Goal: Communication & Community: Share content

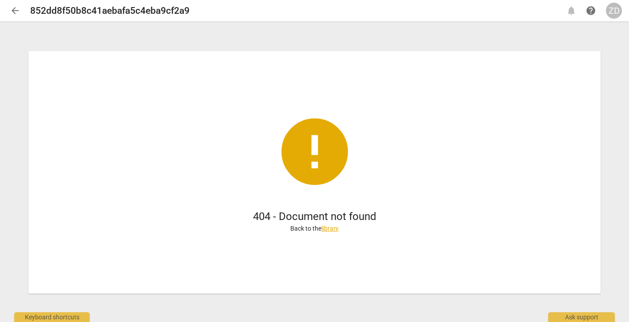
click at [15, 12] on span "arrow_back" at bounding box center [15, 10] width 11 height 11
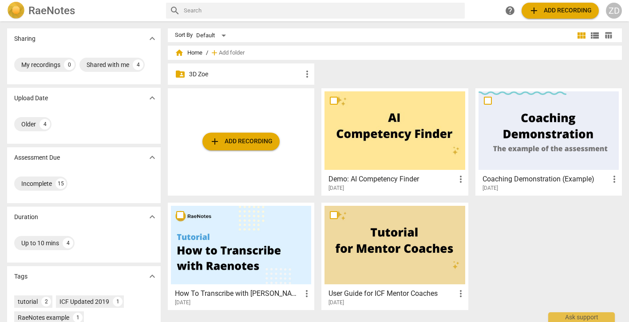
click at [186, 76] on div "folder_shared 3D Zoe more_vert" at bounding box center [241, 73] width 147 height 21
click at [190, 75] on p "3D Zoe" at bounding box center [245, 74] width 113 height 9
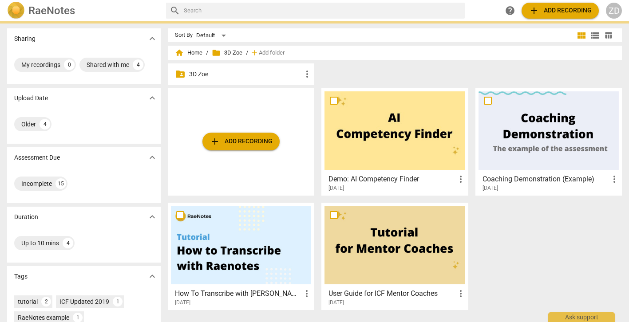
click at [190, 75] on p "3D Zoe" at bounding box center [245, 74] width 113 height 9
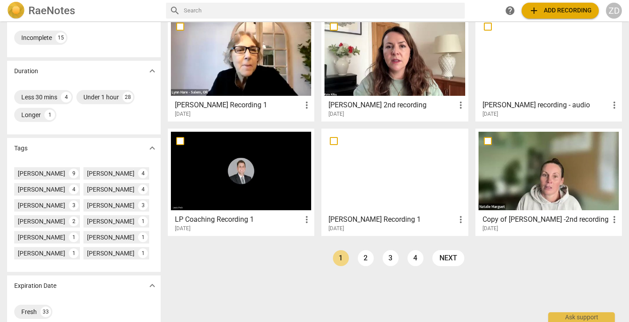
scroll to position [165, 0]
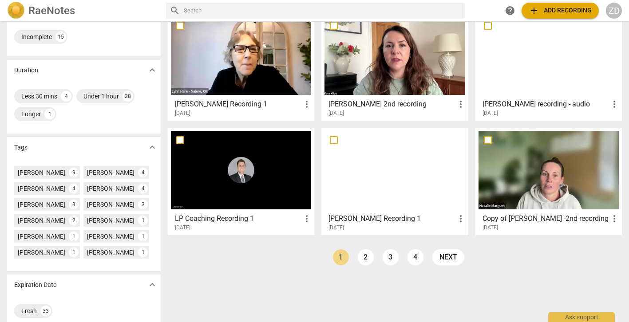
click at [350, 221] on h3 "[PERSON_NAME] Recording 1" at bounding box center [392, 219] width 127 height 11
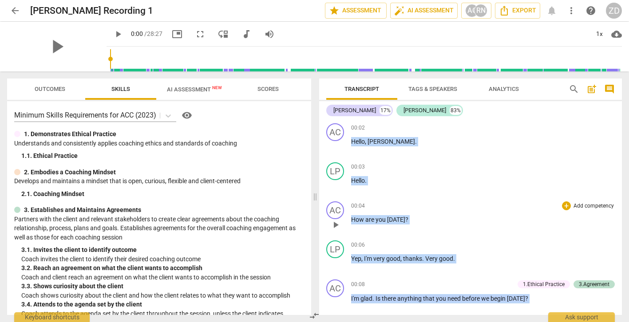
drag, startPoint x: 373, startPoint y: 127, endPoint x: 406, endPoint y: 218, distance: 96.9
click at [406, 218] on div "AC play_arrow pause 00:02 + Add competency keyboard_arrow_right Hello , [PERSON…" at bounding box center [470, 217] width 303 height 195
click at [43, 89] on span "Outcomes" at bounding box center [50, 89] width 31 height 7
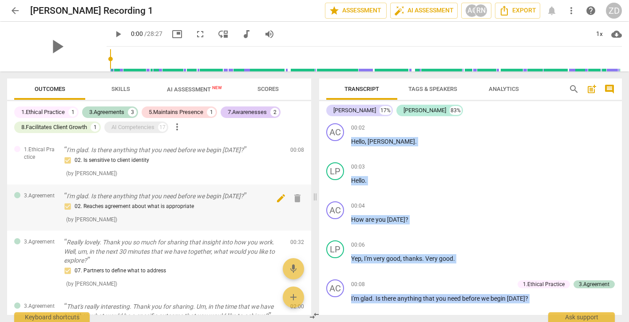
click at [294, 196] on span "delete" at bounding box center [297, 198] width 11 height 11
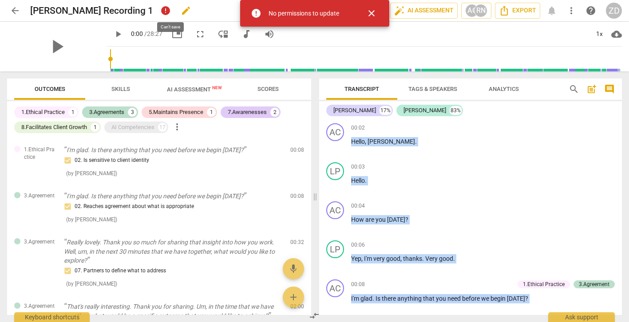
click at [171, 13] on span "error" at bounding box center [165, 10] width 15 height 15
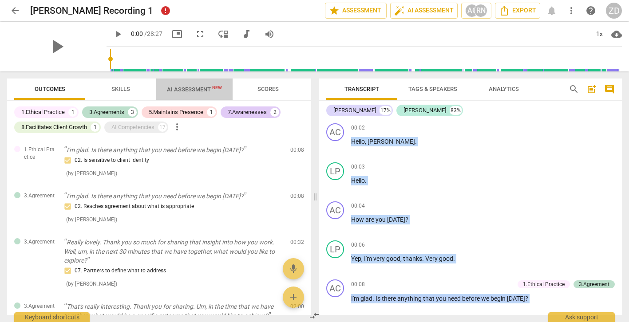
click at [181, 89] on span "AI Assessment New" at bounding box center [194, 89] width 55 height 7
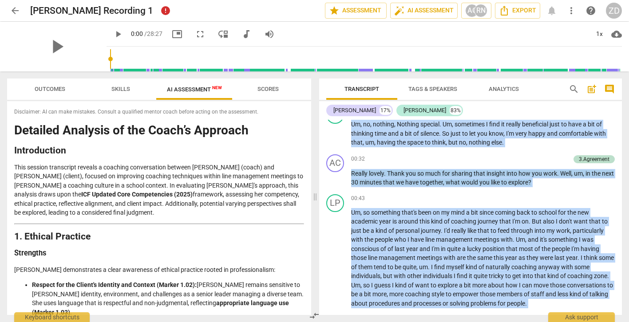
scroll to position [211, 0]
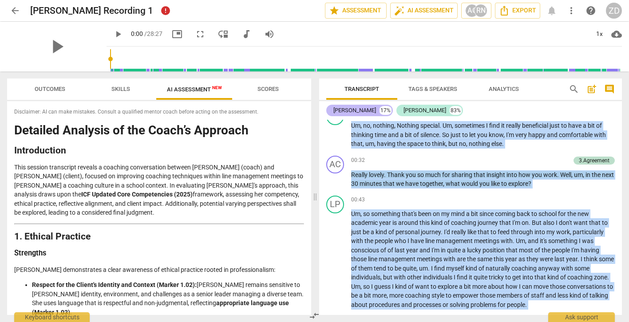
click at [368, 111] on div "[PERSON_NAME]" at bounding box center [354, 110] width 43 height 9
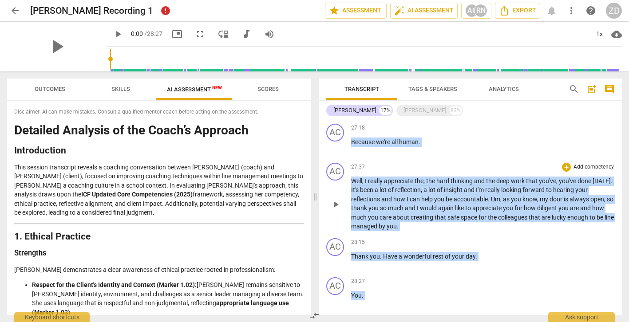
scroll to position [1005, 0]
click at [418, 109] on div "[PERSON_NAME]" at bounding box center [425, 110] width 43 height 9
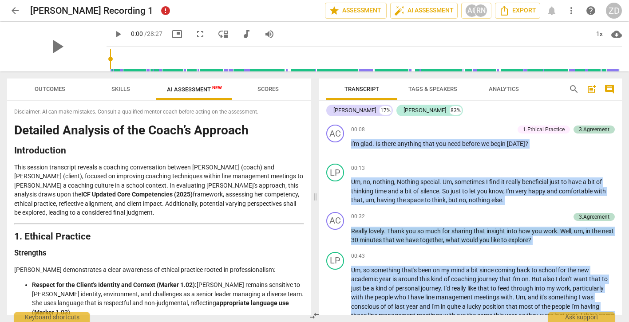
scroll to position [156, 0]
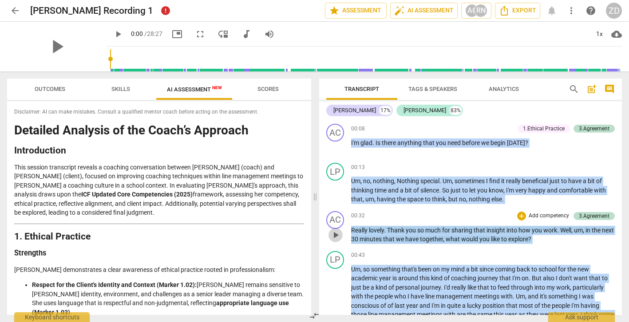
click at [336, 231] on span "play_arrow" at bounding box center [335, 235] width 11 height 11
click at [172, 36] on span "picture_in_picture" at bounding box center [177, 34] width 11 height 11
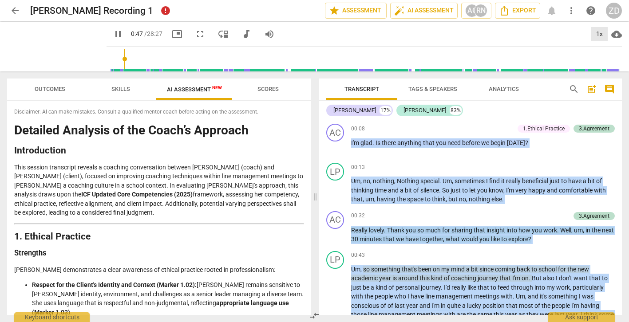
click at [599, 33] on div "1x" at bounding box center [599, 34] width 17 height 14
click at [606, 69] on li "1.25x" at bounding box center [606, 69] width 30 height 17
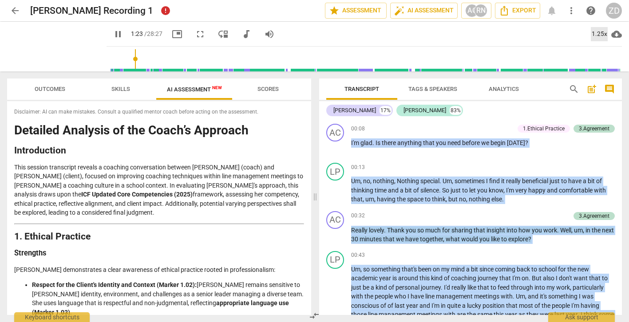
click at [597, 34] on div "1.25x" at bounding box center [599, 34] width 17 height 14
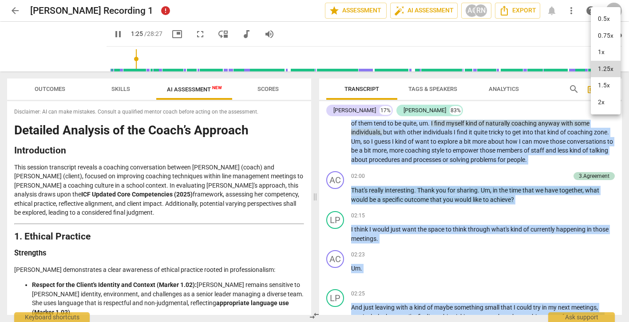
click at [606, 86] on li "1.5x" at bounding box center [606, 85] width 30 height 17
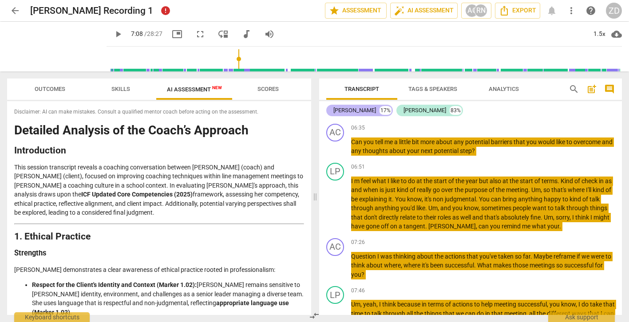
scroll to position [1079, 0]
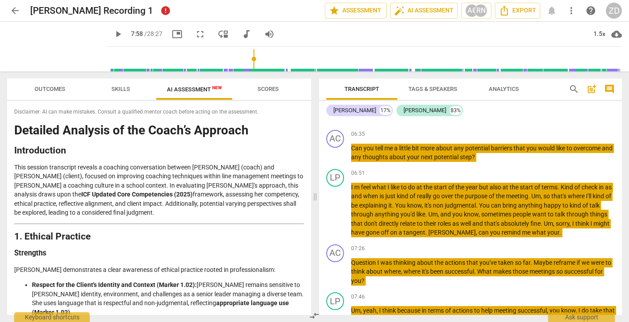
type input "478"
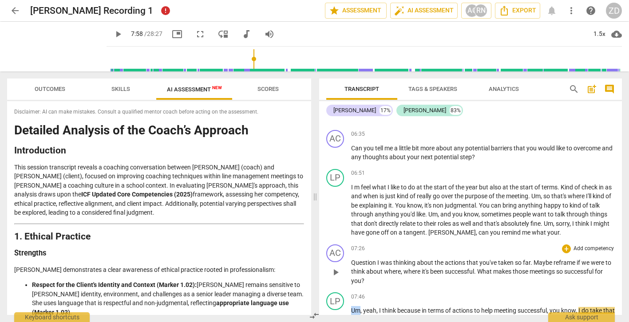
drag, startPoint x: 378, startPoint y: 282, endPoint x: 349, endPoint y: 261, distance: 35.6
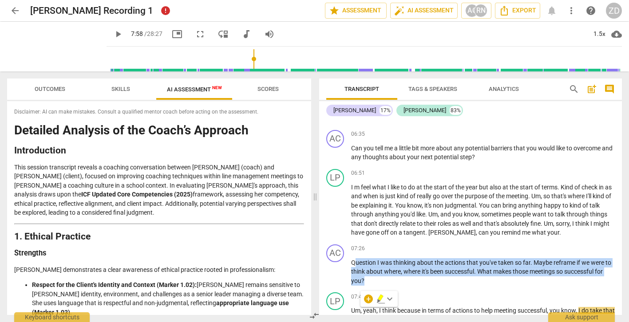
drag, startPoint x: 354, startPoint y: 263, endPoint x: 401, endPoint y: 281, distance: 50.7
click at [401, 281] on p "Question I was thinking about the actions that you've taken so far . Maybe refr…" at bounding box center [483, 272] width 264 height 28
click at [580, 246] on p "Add competency" at bounding box center [594, 249] width 42 height 8
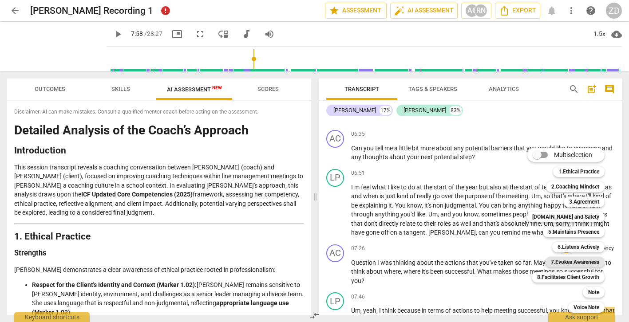
click at [566, 261] on b "7.Evokes Awareness" at bounding box center [575, 262] width 48 height 11
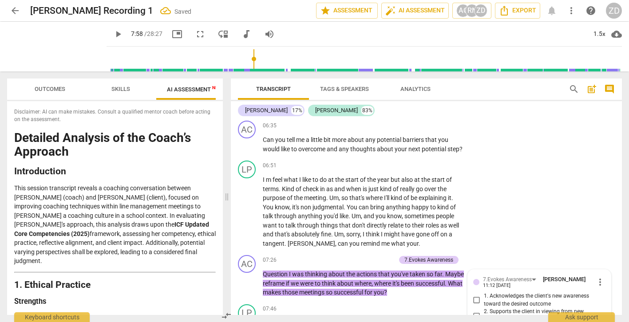
scroll to position [1406, 0]
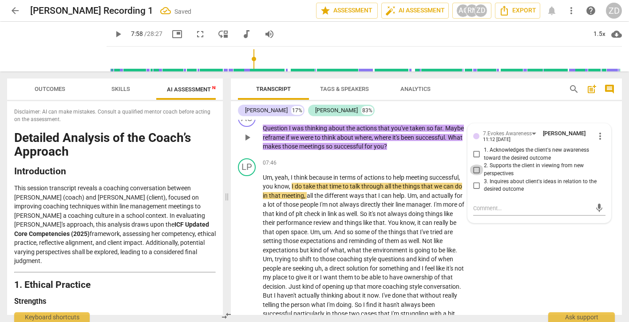
click at [474, 175] on input "2. Supports the client in viewing from new perspectives" at bounding box center [477, 170] width 14 height 11
checkbox input "true"
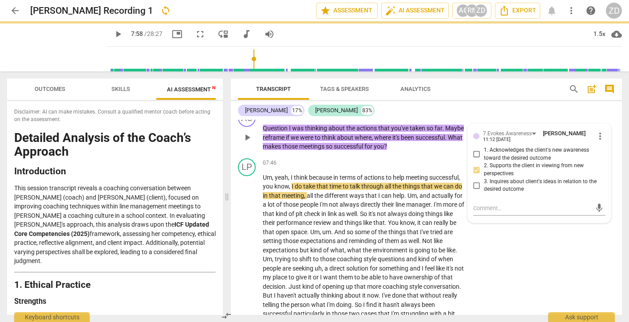
click at [489, 121] on div "AC play_arrow pause 07:26 + Add competency 7.Evokes Awareness keyboard_arrow_ri…" at bounding box center [426, 130] width 391 height 49
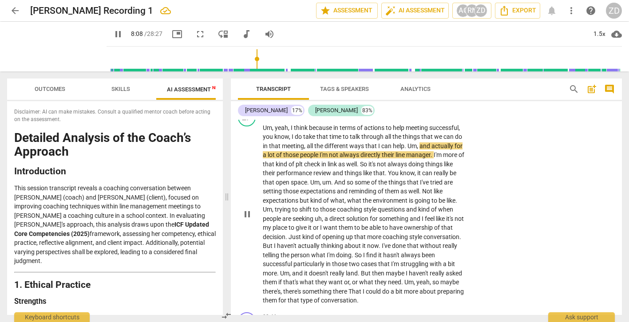
scroll to position [1458, 0]
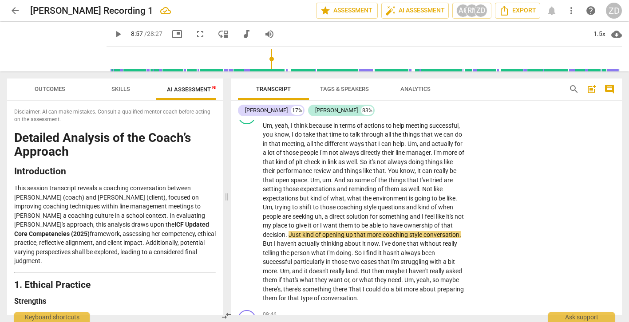
type input "538"
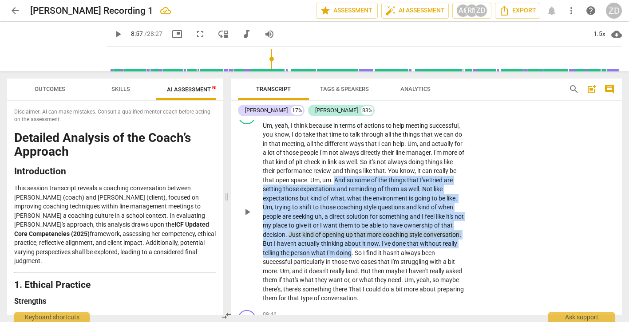
drag, startPoint x: 343, startPoint y: 190, endPoint x: 390, endPoint y: 259, distance: 84.1
click at [390, 259] on p "Um , yeah , I think because in terms of actions to help meeting successful , yo…" at bounding box center [364, 212] width 202 height 182
click at [411, 251] on icon "button" at bounding box center [411, 250] width 9 height 11
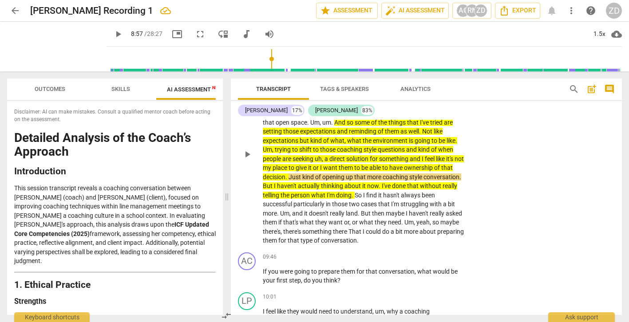
scroll to position [1517, 0]
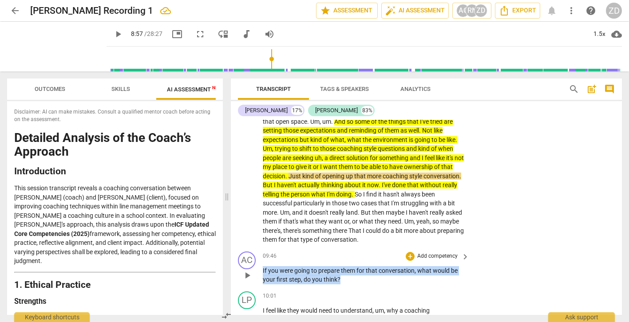
drag, startPoint x: 350, startPoint y: 290, endPoint x: 259, endPoint y: 280, distance: 91.6
click at [259, 280] on div "AC play_arrow pause 09:46 + Add competency keyboard_arrow_right If you were goi…" at bounding box center [426, 268] width 391 height 40
click at [424, 261] on p "Add competency" at bounding box center [437, 257] width 42 height 8
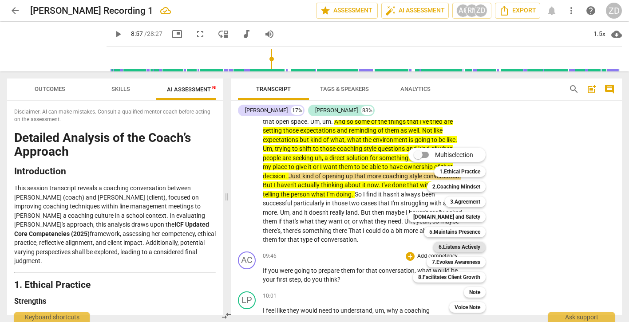
click at [448, 248] on b "6.Listens Actively" at bounding box center [460, 247] width 42 height 11
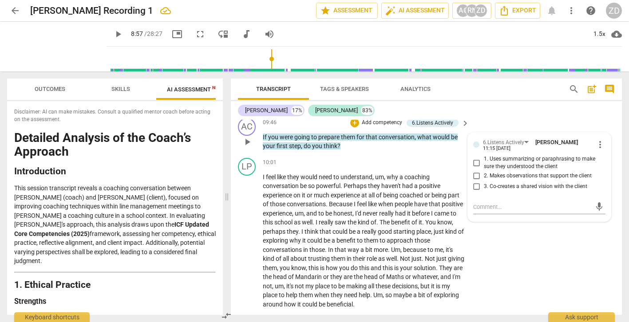
scroll to position [1651, 0]
click at [475, 181] on input "2. Makes observations that support the client" at bounding box center [477, 175] width 14 height 11
checkbox input "true"
click at [487, 247] on div "LP play_arrow pause 10:01 + Add competency keyboard_arrow_right I feel like the…" at bounding box center [426, 233] width 391 height 158
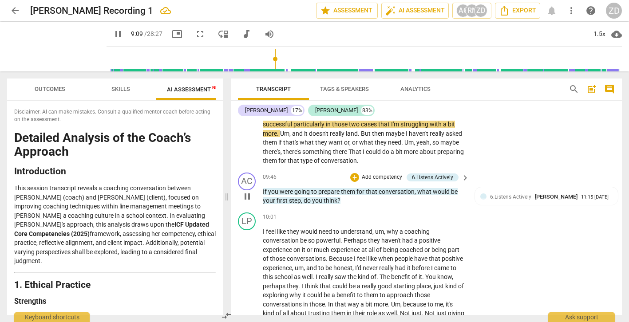
scroll to position [1593, 0]
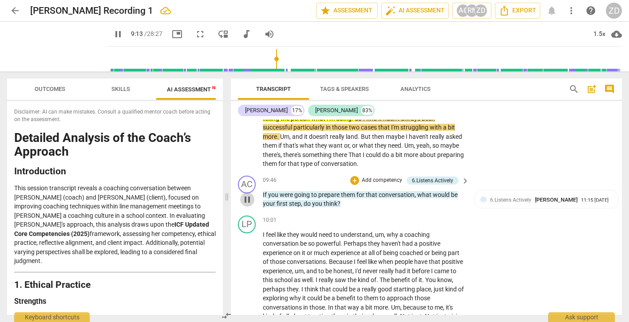
click at [251, 205] on span "pause" at bounding box center [247, 199] width 11 height 11
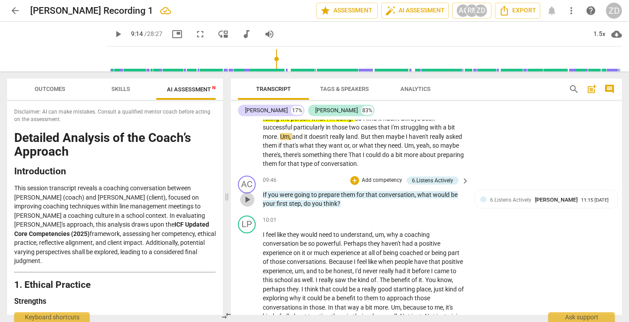
click at [247, 205] on span "play_arrow" at bounding box center [247, 199] width 11 height 11
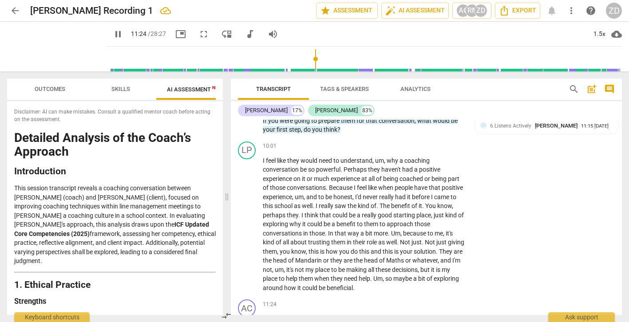
scroll to position [1872, 0]
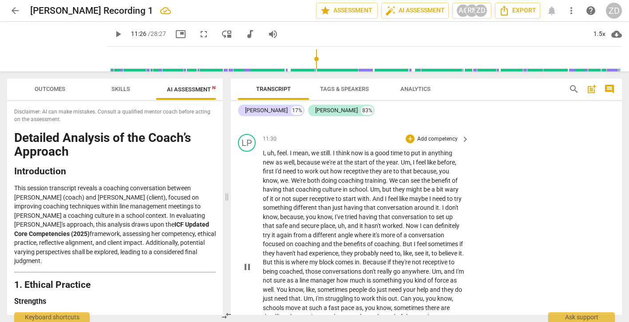
type input "687"
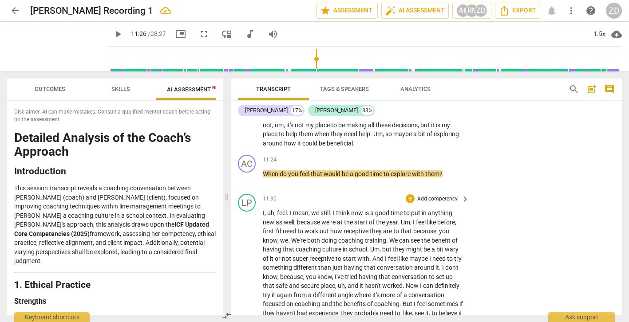
scroll to position [1808, 0]
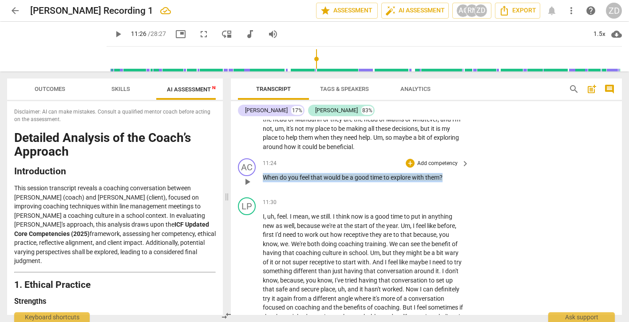
drag, startPoint x: 451, startPoint y: 189, endPoint x: 261, endPoint y: 184, distance: 189.6
click at [261, 184] on div "AC play_arrow pause 11:24 + Add competency keyboard_arrow_right When do you fee…" at bounding box center [426, 174] width 391 height 39
click at [421, 168] on p "Add competency" at bounding box center [437, 164] width 42 height 8
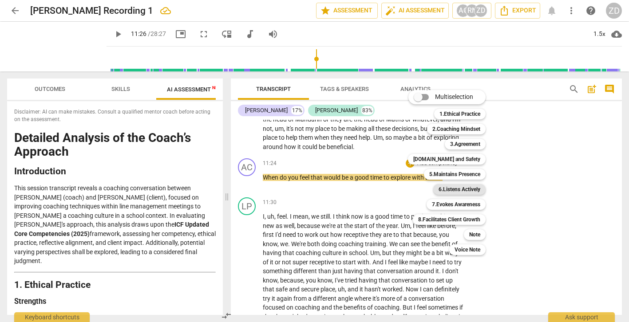
click at [458, 191] on b "6.Listens Actively" at bounding box center [460, 189] width 42 height 11
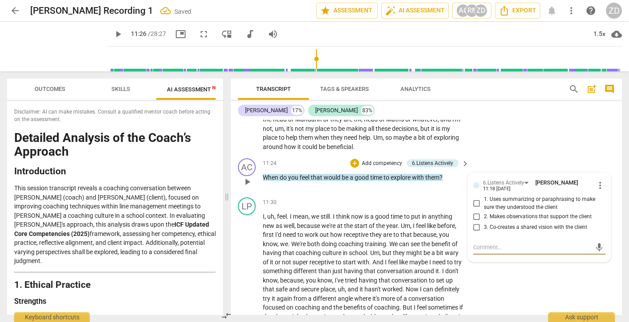
click at [475, 222] on input "2. Makes observations that support the client" at bounding box center [477, 216] width 14 height 11
checkbox input "true"
click at [475, 252] on textarea at bounding box center [532, 247] width 118 height 8
type textarea "Q"
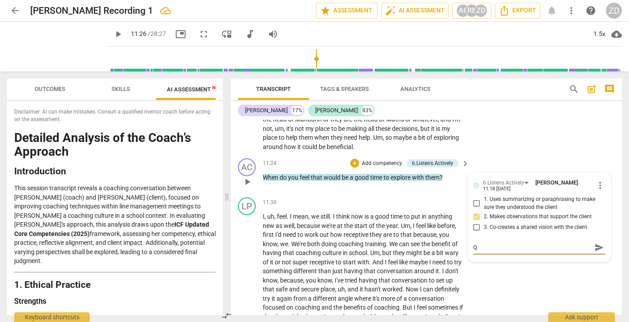
type textarea "Qu"
type textarea "Que"
type textarea "Ques"
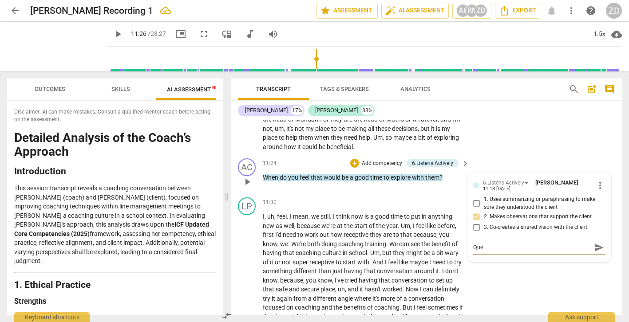
type textarea "Ques"
type textarea "Quest"
type textarea "Questi"
type textarea "Questio"
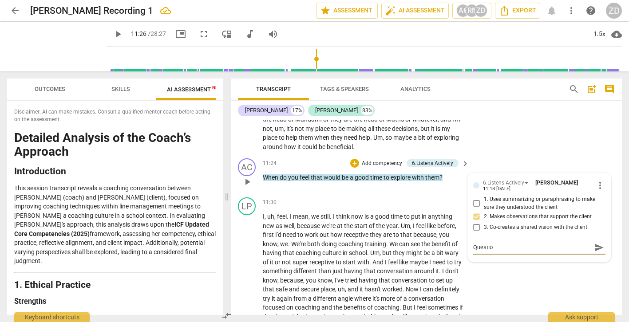
type textarea "Question"
type textarea "Question c"
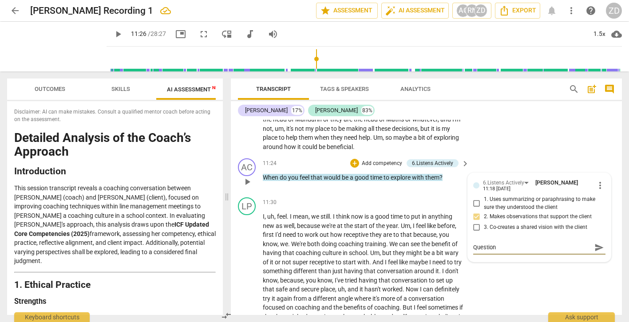
type textarea "Question c"
type textarea "Question ca"
type textarea "Question cam"
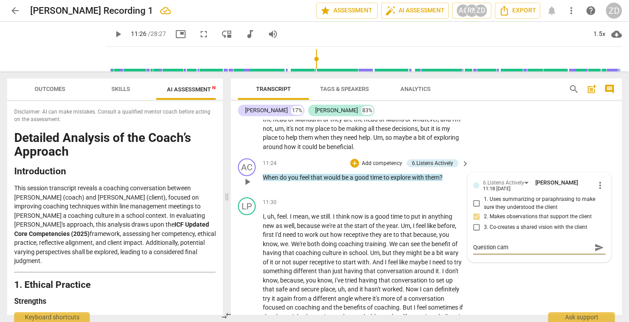
type textarea "Question came"
type textarea "Question came f"
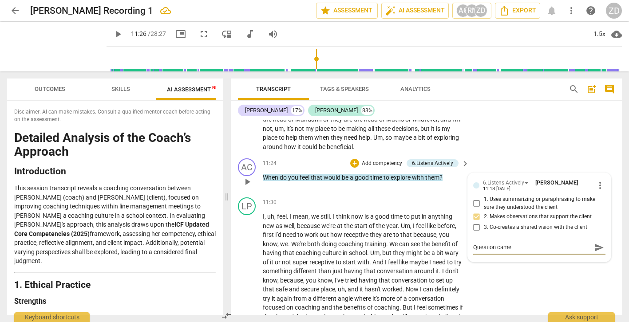
type textarea "Question came f"
type textarea "Question came fr"
type textarea "Question came fro"
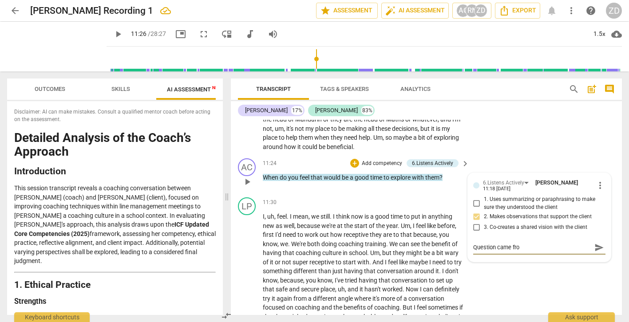
type textarea "Question came from"
type textarea "Question came from w"
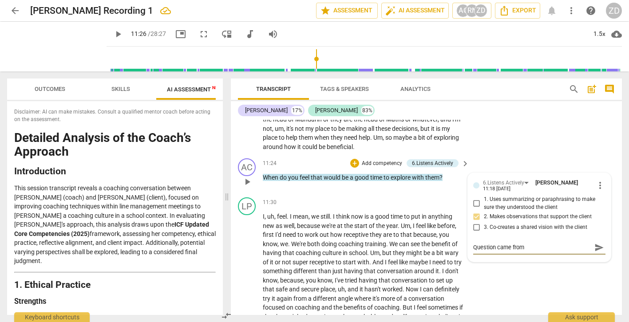
type textarea "Question came from w"
type textarea "Question came from wh"
type textarea "Question came from wha"
type textarea "Question came from what"
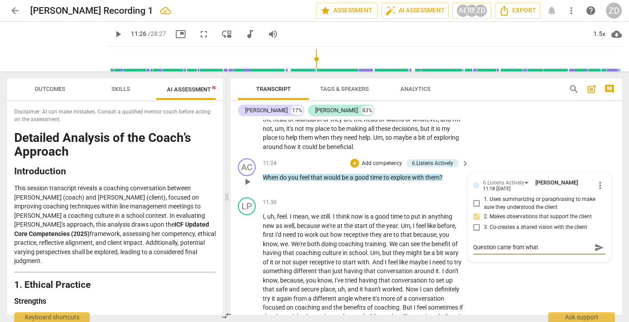
type textarea "Question came from what"
type textarea "Question came from what L"
type textarea "Question came from what Le"
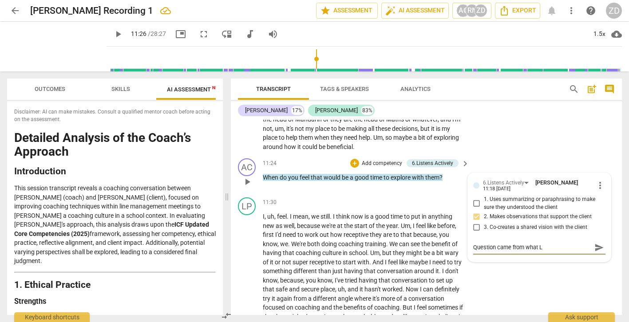
type textarea "Question came from what Le"
type textarea "Question came from what [PERSON_NAME]"
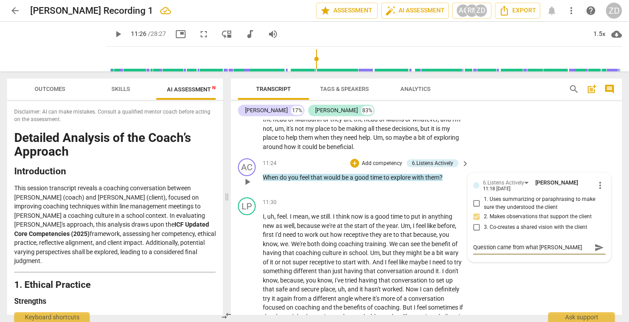
type textarea "Question came from what [PERSON_NAME]"
type textarea "Question came from what [PERSON_NAME] s"
type textarea "Question came from what [PERSON_NAME]"
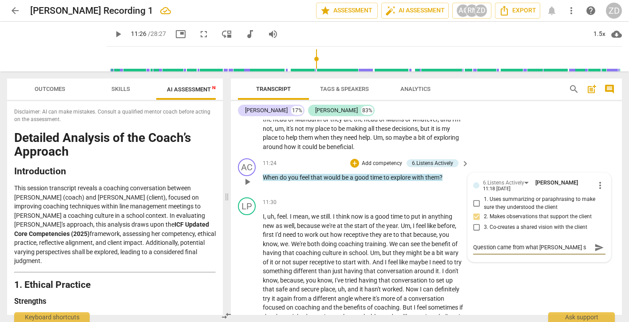
type textarea "Question came from what [PERSON_NAME]"
type textarea "Question came from what [PERSON_NAME] said"
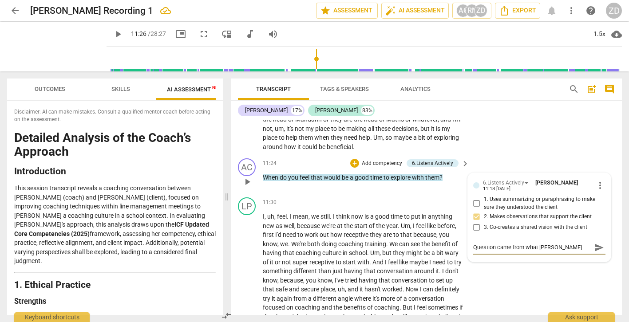
type textarea "Question came from what [PERSON_NAME] said"
type textarea "Question came from what [PERSON_NAME] said a"
type textarea "Question came from what [PERSON_NAME] said an"
type textarea "Question came from what [PERSON_NAME] said and"
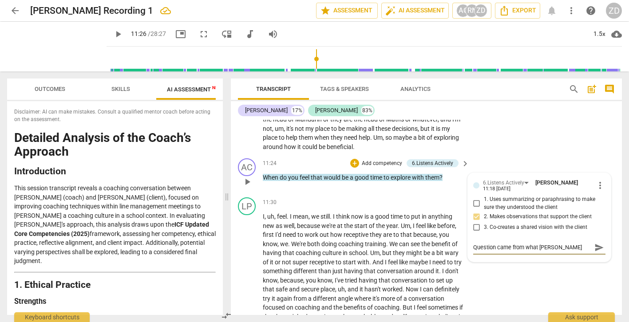
type textarea "Question came from what [PERSON_NAME] said and"
type textarea "Question came from what [PERSON_NAME] said and a"
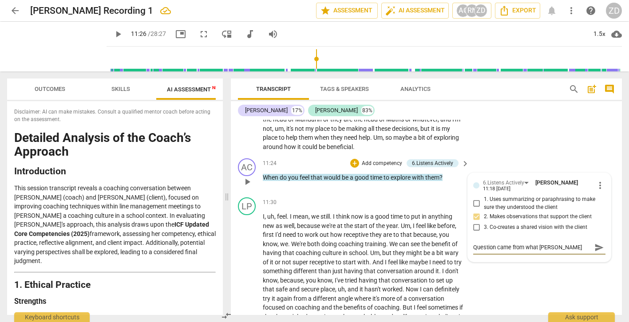
type textarea "Question came from what [PERSON_NAME] said and al"
type textarea "Question came from what [PERSON_NAME] said and als"
type textarea "Question came from what [PERSON_NAME] said and also"
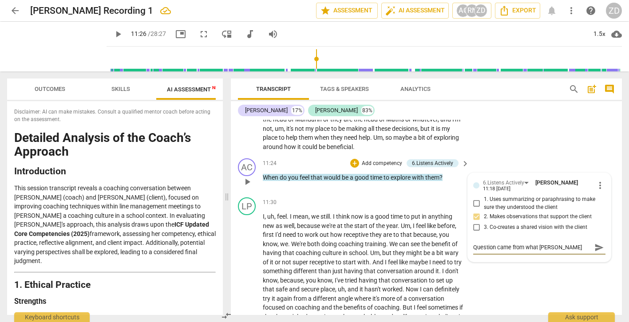
type textarea "Question came from what [PERSON_NAME] said and also"
type textarea "Question came from what [PERSON_NAME] said and also I"
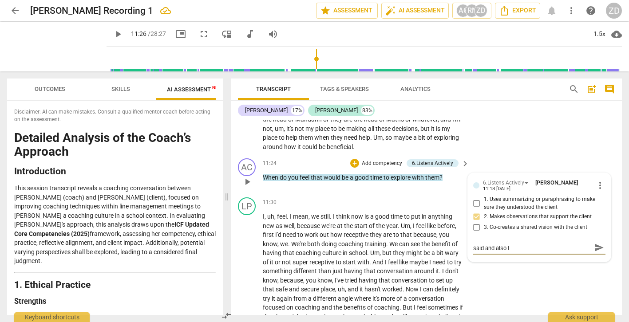
type textarea "Question came from what [PERSON_NAME] said and also I"
type textarea "Question came from what [PERSON_NAME] said and also I w"
type textarea "Question came from what [PERSON_NAME] said and also I wo"
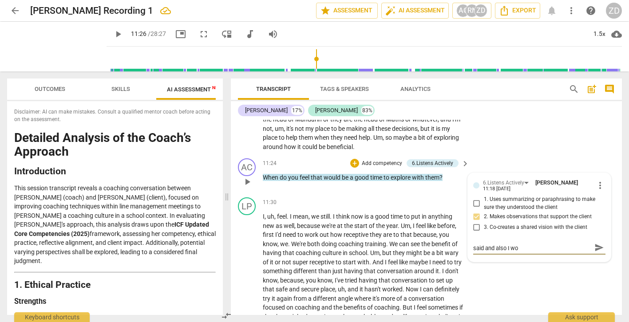
type textarea "Question came from what [PERSON_NAME] said and also I won"
type textarea "Question came from what [PERSON_NAME] said and also I wond"
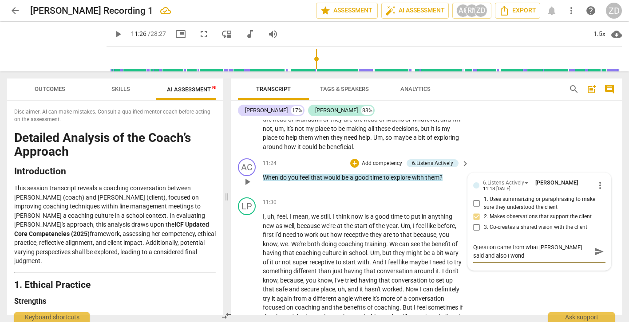
type textarea "Question came from what [PERSON_NAME] said and also I [GEOGRAPHIC_DATA]"
type textarea "Question came from what [PERSON_NAME] said and also I wonder"
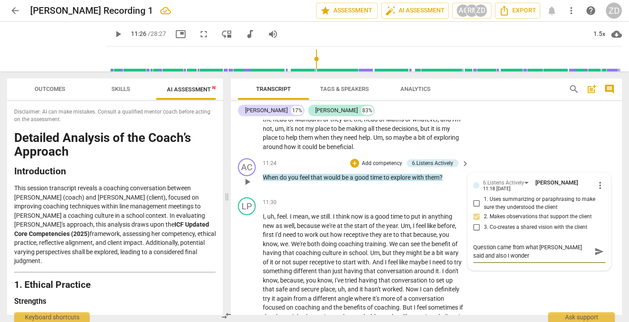
type textarea "Question came from what [PERSON_NAME] said and also I wonder"
type textarea "Question came from what [PERSON_NAME] said and also I wonder h"
type textarea "Question came from what [PERSON_NAME] said and also I wonder ho"
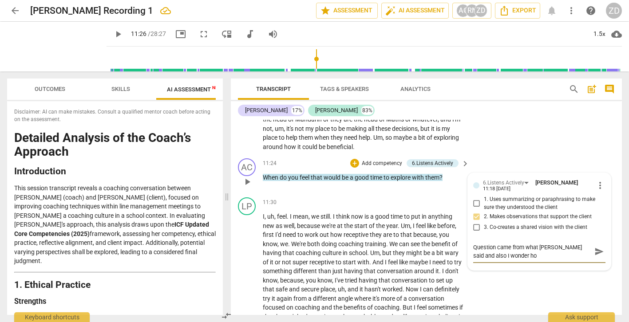
type textarea "Question came from what [PERSON_NAME] said and also I wonder how"
type textarea "Question came from what [PERSON_NAME] said and also I wonder how y"
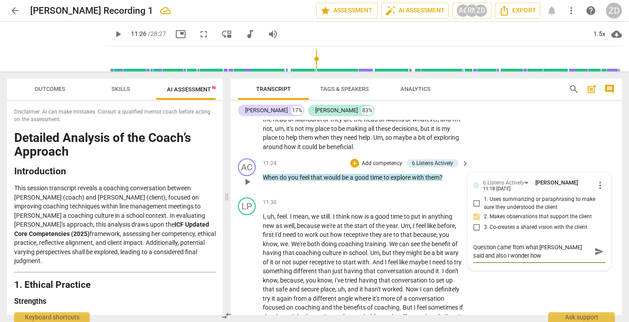
type textarea "Question came from what [PERSON_NAME] said and also I wonder how y"
type textarea "Question came from what [PERSON_NAME] said and also I wonder how yo"
type textarea "Question came from what [PERSON_NAME] said and also I wonder how you"
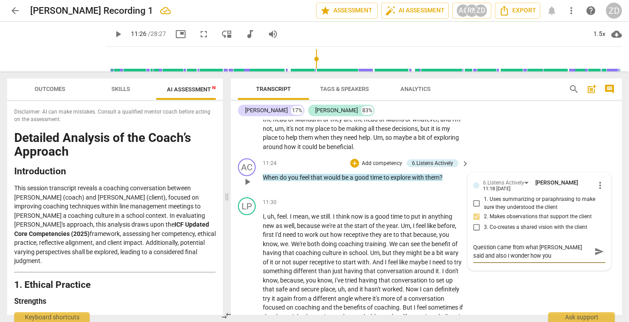
type textarea "Question came from what [PERSON_NAME] said and also I wonder how you"
type textarea "Question came from what [PERSON_NAME] said and also I wonder how you c"
type textarea "Question came from what [PERSON_NAME] said and also I wonder how you ca"
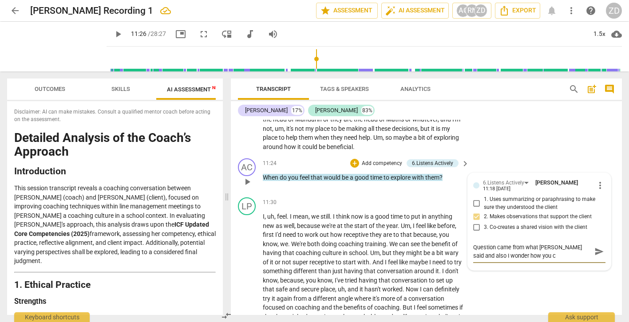
type textarea "Question came from what [PERSON_NAME] said and also I wonder how you ca"
type textarea "Question came from what [PERSON_NAME] said and also I wonder how you can"
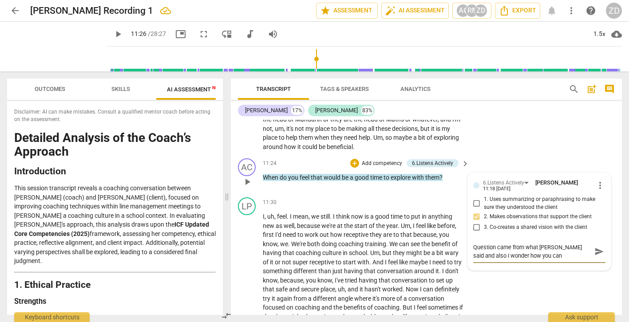
type textarea "Question came from what [PERSON_NAME] said and also I wonder how you can k"
type textarea "Question came from what [PERSON_NAME] said and also I wonder how you can ke"
type textarea "Question came from what [PERSON_NAME] said and also I wonder how you can [PERSO…"
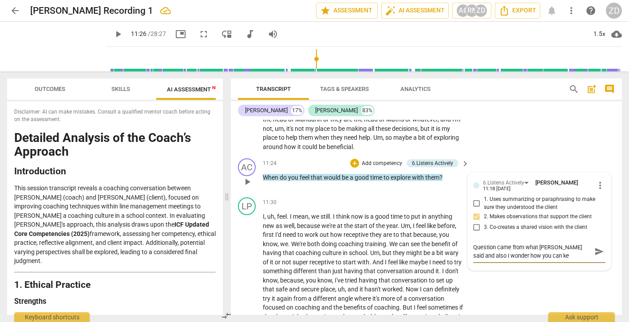
type textarea "Question came from what [PERSON_NAME] said and also I wonder how you can [PERSO…"
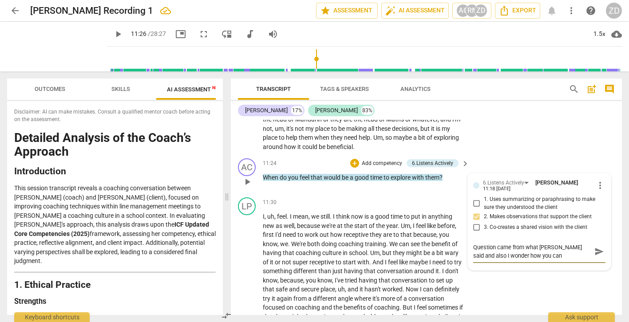
type textarea "Question came from what [PERSON_NAME] said and also I wonder how you can ke"
type textarea "Question came from what [PERSON_NAME] said and also I wonder how you can k"
type textarea "Question came from what [PERSON_NAME] said and also I wonder how you can"
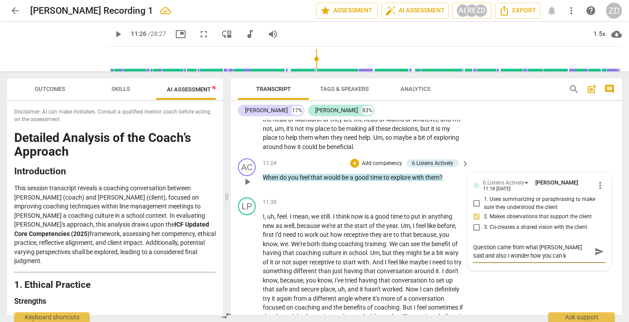
type textarea "Question came from what [PERSON_NAME] said and also I wonder how you can"
type textarea "Question came from what [PERSON_NAME] said and also I wonder how you ca"
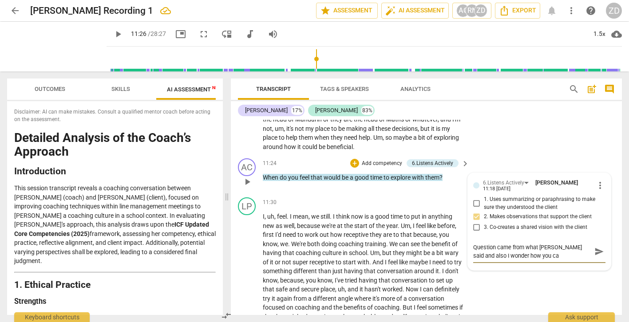
type textarea "Question came from what [PERSON_NAME] said and also I wonder how you c"
type textarea "Question came from what [PERSON_NAME] said and also I wonder how you"
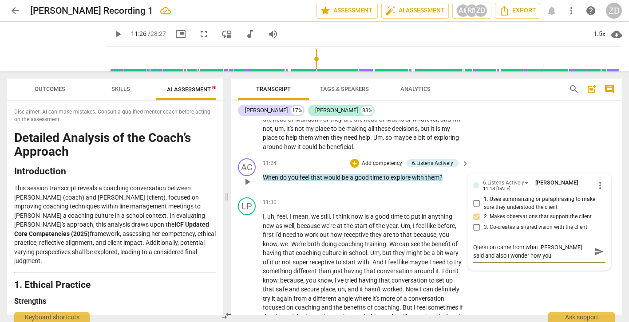
type textarea "Question came from what [PERSON_NAME] said and also I wonder how you"
type textarea "Question came from what [PERSON_NAME] said and also I wonder how your"
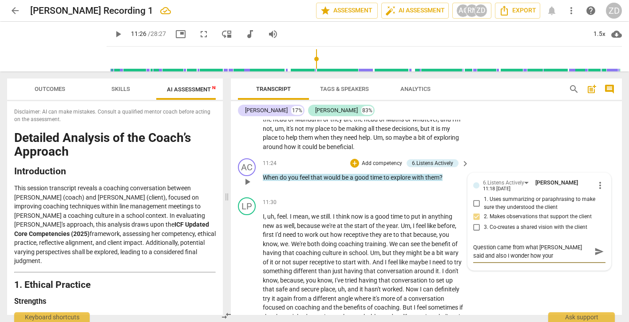
type textarea "Question came from what [PERSON_NAME] said and also I wonder how your q"
type textarea "Question came from what [PERSON_NAME] said and also I wonder how your qu"
type textarea "Question came from what [PERSON_NAME] said and also I wonder how your que"
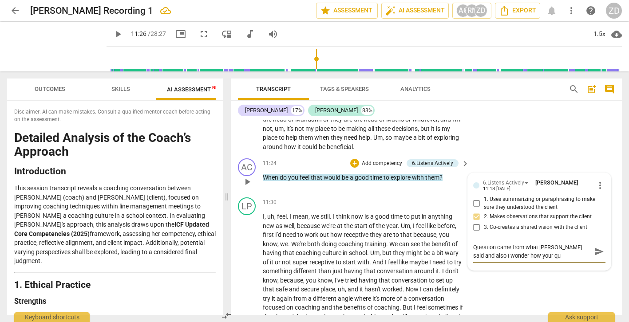
type textarea "Question came from what [PERSON_NAME] said and also I wonder how your que"
type textarea "Question came from what [PERSON_NAME] said and also I wonder how your ques"
type textarea "Question came from what [PERSON_NAME] said and also I wonder how your quest"
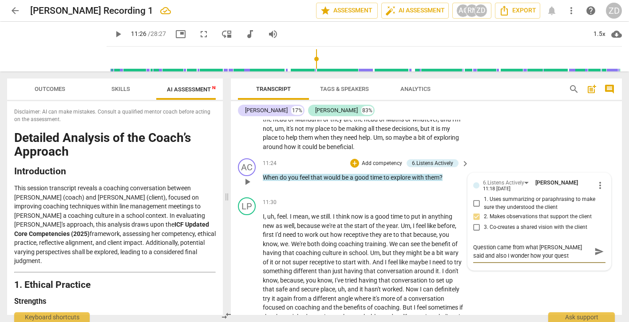
type textarea "Question came from what [PERSON_NAME] said and also I wonder how your questi"
type textarea "Question came from what [PERSON_NAME] said and also I wonder how your questio"
type textarea "Question came from what [PERSON_NAME] said and also I wonder how your question"
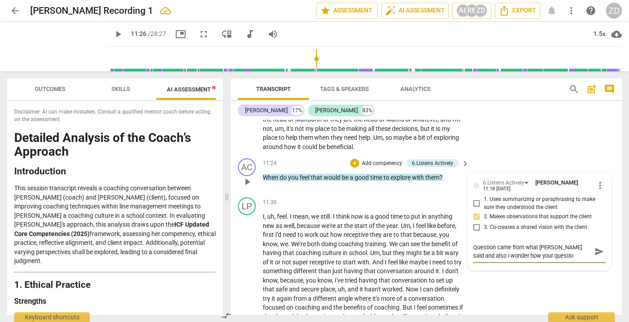
type textarea "Question came from what [PERSON_NAME] said and also I wonder how your question"
type textarea "Question came from what [PERSON_NAME] said and also I wonder how your question c"
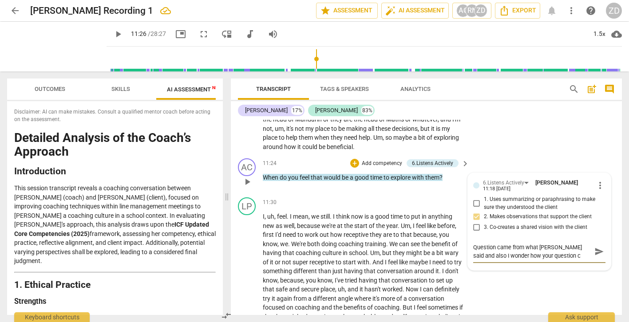
type textarea "Question came from what [PERSON_NAME] said and also I wonder how your question …"
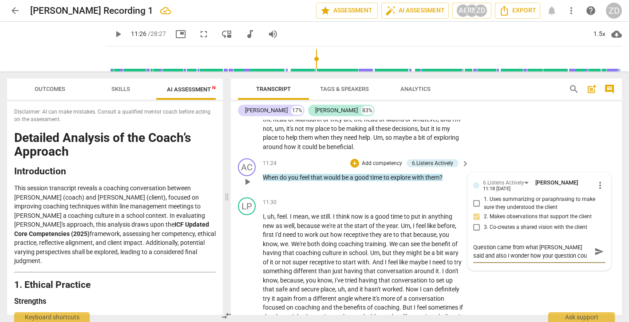
type textarea "Question came from what [PERSON_NAME] said and also I wonder how your question …"
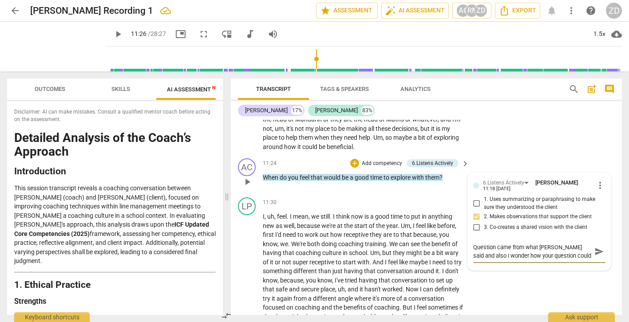
type textarea "Question came from what [PERSON_NAME] said and also I wonder how your question …"
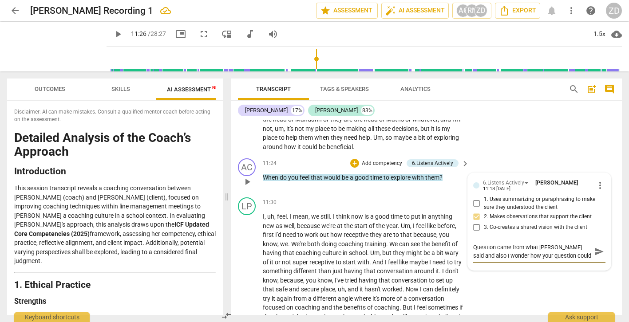
type textarea "Question came from what [PERSON_NAME] said and also I wonder how your question …"
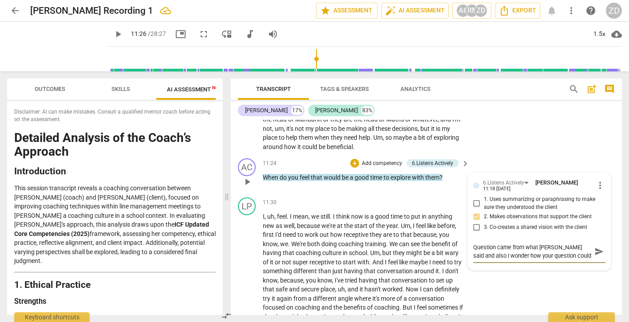
type textarea "Question came from what [PERSON_NAME] said and also I wonder how your question …"
click at [598, 261] on span "send" at bounding box center [599, 256] width 10 height 10
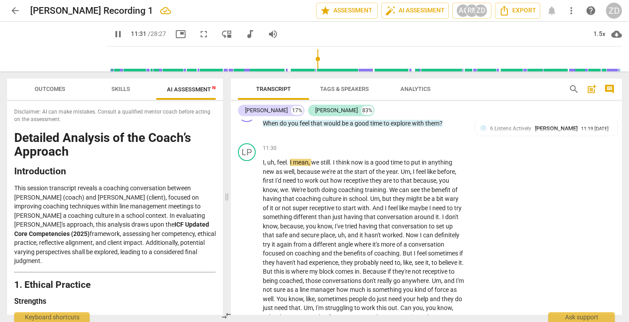
scroll to position [1863, 0]
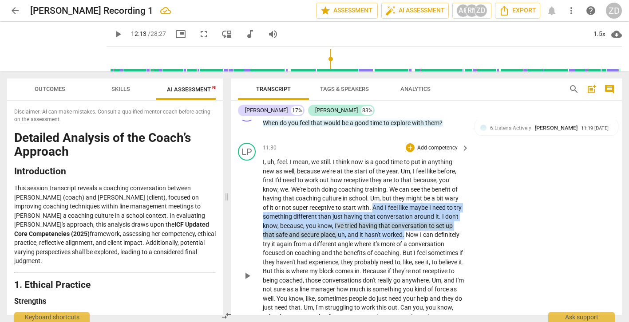
drag, startPoint x: 374, startPoint y: 217, endPoint x: 413, endPoint y: 244, distance: 47.4
click at [413, 244] on p "I , uh , feel . I mean , we still . I think now is a good time to put in anythi…" at bounding box center [364, 276] width 202 height 237
click at [435, 230] on icon "button" at bounding box center [434, 231] width 5 height 6
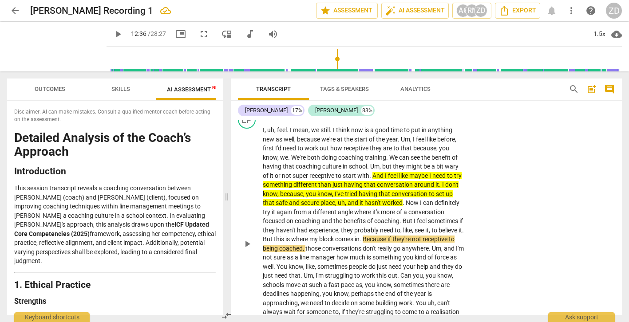
scroll to position [1904, 0]
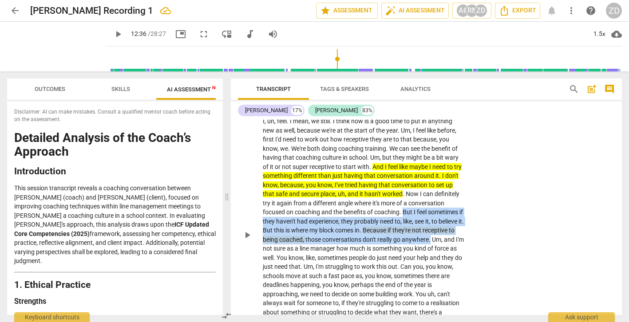
drag, startPoint x: 441, startPoint y: 220, endPoint x: 300, endPoint y: 258, distance: 146.1
click at [300, 258] on p "I , uh , feel . I mean , we still . I think now is a good time to put in anythi…" at bounding box center [364, 235] width 202 height 237
click at [321, 244] on icon "button" at bounding box center [320, 245] width 5 height 6
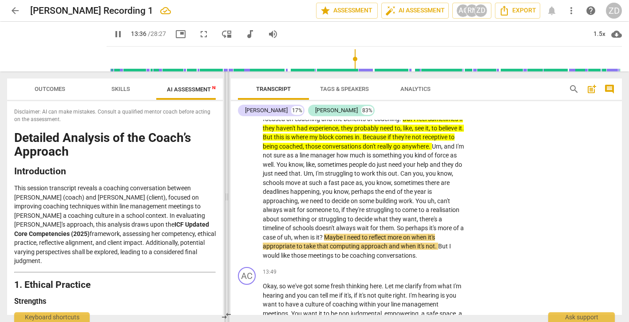
scroll to position [1997, 0]
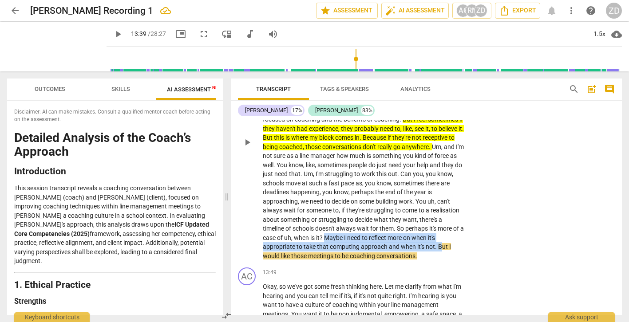
drag, startPoint x: 388, startPoint y: 245, endPoint x: 303, endPoint y: 263, distance: 86.3
click at [303, 261] on p "I , uh , feel . I mean , we still . I think now is a good time to put in anythi…" at bounding box center [364, 142] width 202 height 237
click at [331, 250] on icon "button" at bounding box center [331, 252] width 5 height 6
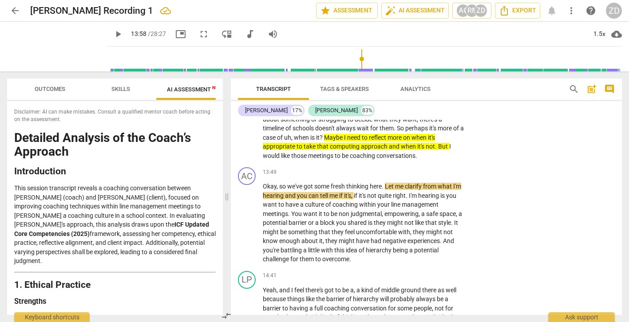
scroll to position [2100, 0]
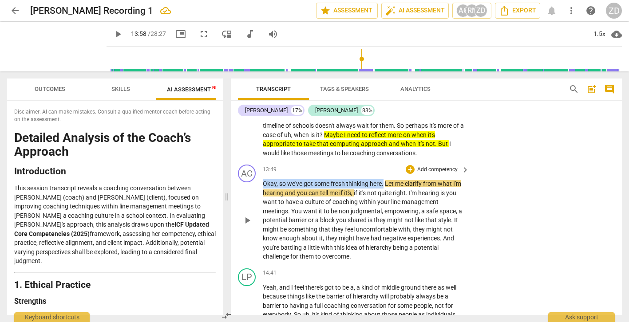
drag, startPoint x: 384, startPoint y: 201, endPoint x: 260, endPoint y: 201, distance: 124.3
click at [260, 201] on div "AC play_arrow pause 13:49 + Add competency keyboard_arrow_right Okay , so we've…" at bounding box center [426, 213] width 391 height 104
click at [466, 175] on span "keyboard_arrow_right" at bounding box center [465, 170] width 11 height 11
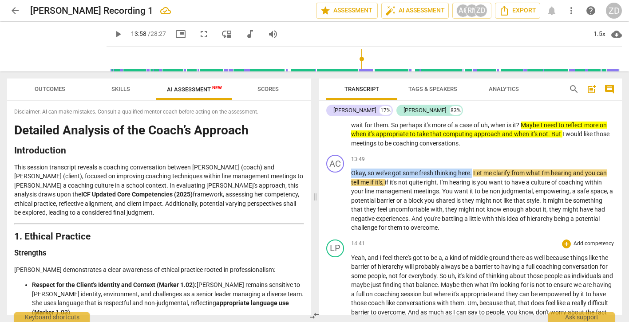
scroll to position [1779, 0]
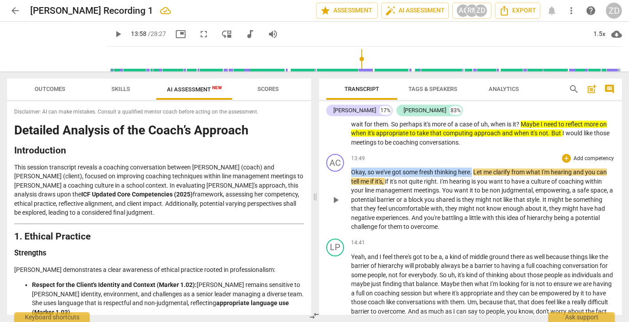
click at [577, 163] on p "Add competency" at bounding box center [594, 159] width 42 height 8
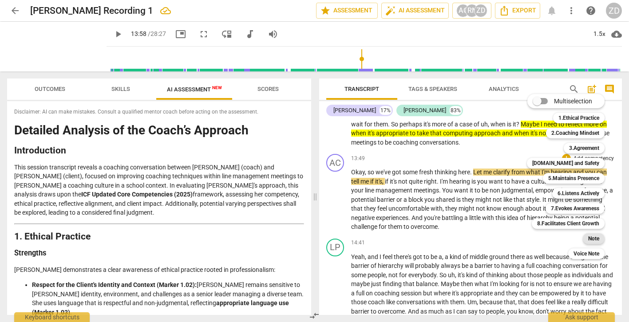
click at [593, 238] on b "Note" at bounding box center [593, 239] width 11 height 11
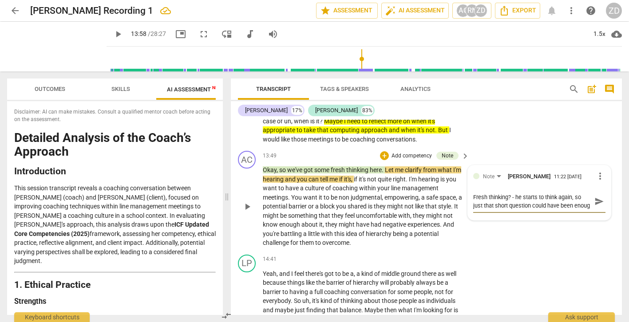
scroll to position [8, 0]
click at [595, 206] on span "send" at bounding box center [599, 202] width 10 height 10
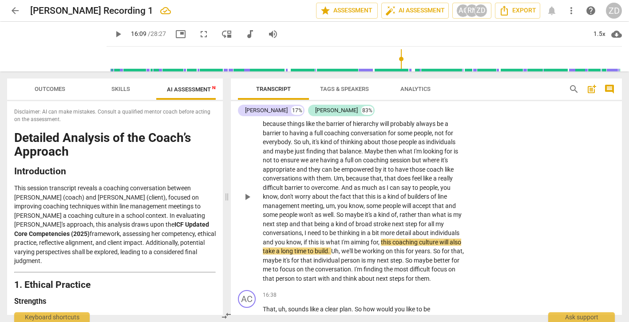
scroll to position [2272, 0]
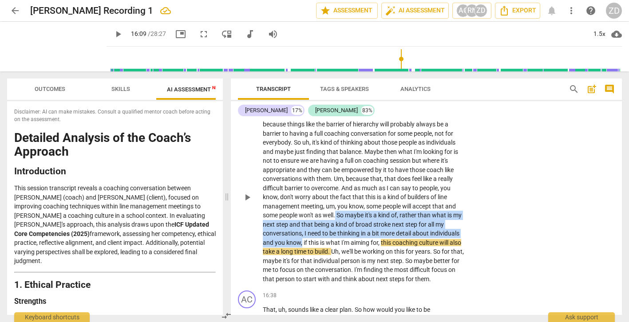
drag, startPoint x: 336, startPoint y: 234, endPoint x: 302, endPoint y: 261, distance: 43.6
click at [302, 261] on p "Yeah , and I feel there's got to be a , a kind of middle ground there as well b…" at bounding box center [364, 197] width 202 height 173
click at [323, 247] on icon "button" at bounding box center [323, 248] width 5 height 6
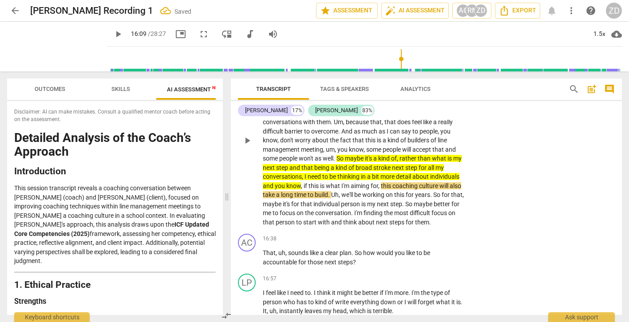
scroll to position [2330, 0]
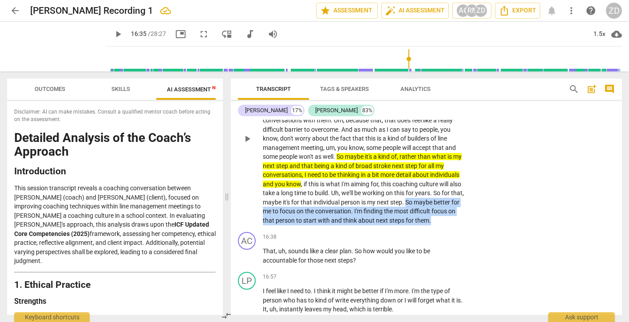
drag, startPoint x: 430, startPoint y: 220, endPoint x: 470, endPoint y: 240, distance: 44.9
click at [470, 229] on div "LP play_arrow pause 14:41 + Add competency keyboard_arrow_right Yeah , and I fe…" at bounding box center [426, 131] width 391 height 195
click at [475, 226] on icon "button" at bounding box center [475, 226] width 5 height 6
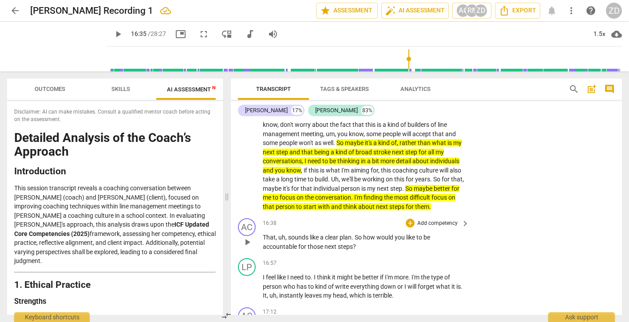
scroll to position [2343, 0]
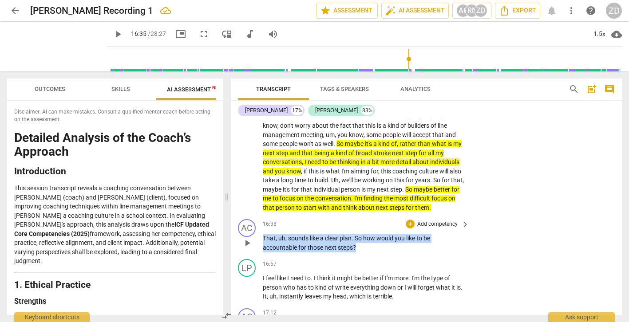
drag, startPoint x: 363, startPoint y: 269, endPoint x: 263, endPoint y: 259, distance: 100.8
click at [263, 252] on p "That , uh , sounds like a clear plan . So how would you like to be accountable …" at bounding box center [364, 243] width 202 height 18
click at [462, 230] on span "keyboard_arrow_right" at bounding box center [465, 224] width 11 height 11
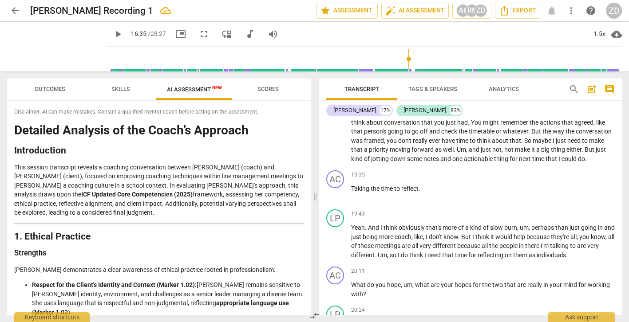
scroll to position [1975, 0]
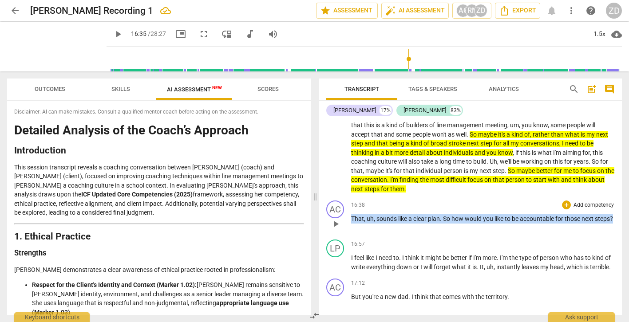
click at [578, 210] on p "Add competency" at bounding box center [594, 206] width 42 height 8
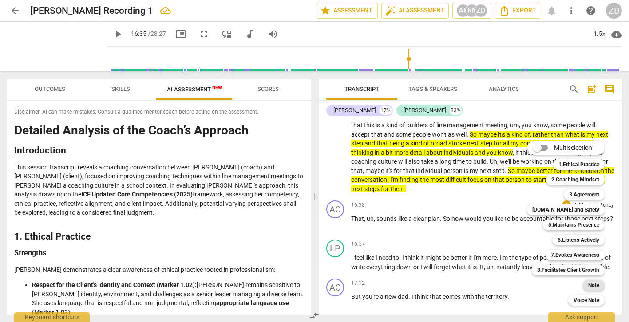
click at [589, 286] on b "Note" at bounding box center [593, 285] width 11 height 11
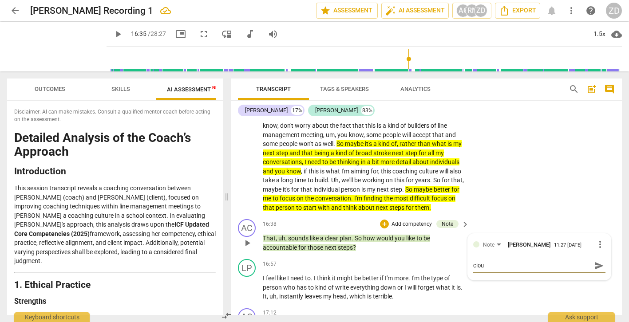
scroll to position [0, 0]
drag, startPoint x: 511, startPoint y: 284, endPoint x: 569, endPoint y: 280, distance: 58.3
click at [569, 270] on textarea "Very practical question - maybe a lighter-How ciou" at bounding box center [532, 265] width 118 height 8
drag, startPoint x: 569, startPoint y: 280, endPoint x: 578, endPoint y: 293, distance: 15.6
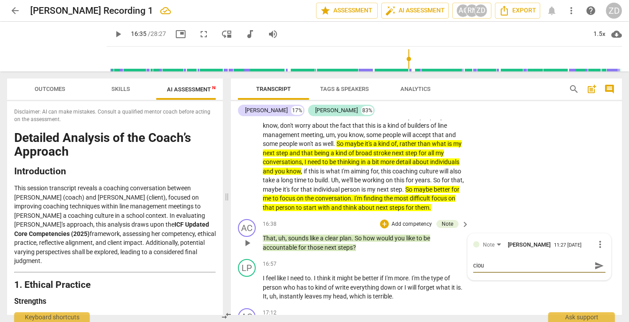
click at [578, 275] on div "Very practical question - maybe a lighter-How ciou Very practical question - ma…" at bounding box center [539, 265] width 132 height 20
click at [598, 275] on span "send" at bounding box center [599, 270] width 10 height 10
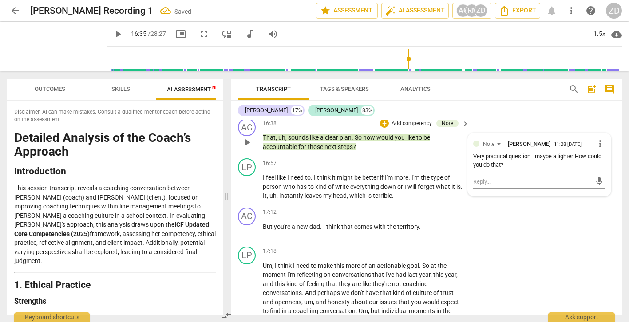
scroll to position [2444, 0]
click at [246, 148] on span "play_arrow" at bounding box center [247, 143] width 11 height 11
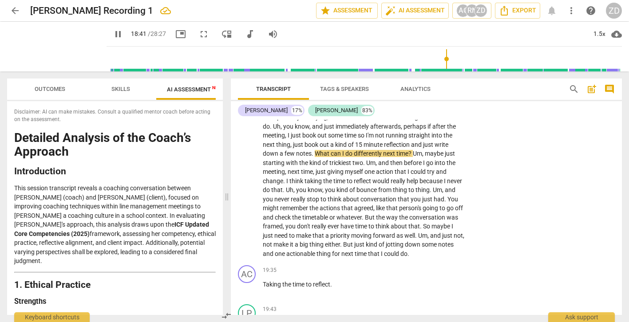
scroll to position [2713, 0]
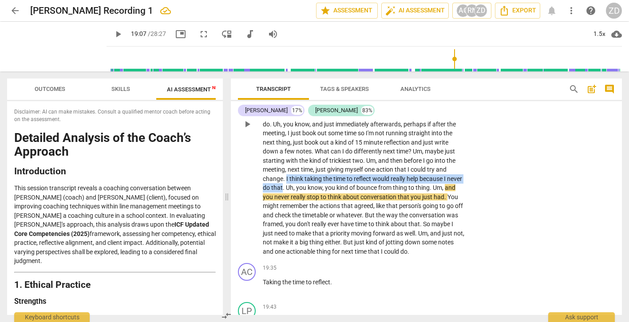
drag, startPoint x: 340, startPoint y: 196, endPoint x: 340, endPoint y: 206, distance: 10.2
click at [340, 206] on p "Um , I think I need to make this more of an actionable goal . So at the moment …" at bounding box center [364, 124] width 202 height 264
click at [360, 193] on icon "button" at bounding box center [360, 193] width 5 height 6
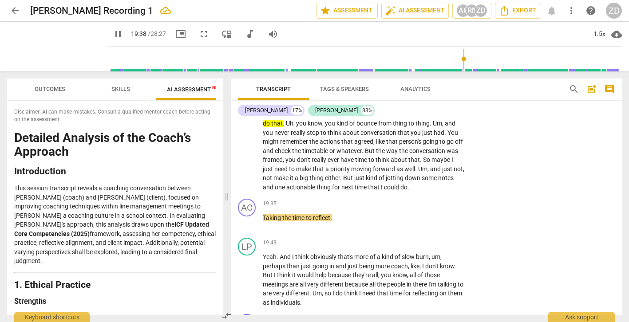
scroll to position [2778, 0]
drag, startPoint x: 336, startPoint y: 247, endPoint x: 259, endPoint y: 246, distance: 77.3
click at [259, 234] on div "AC play_arrow pause 19:35 + Add competency keyboard_arrow_right Taking the time…" at bounding box center [426, 214] width 391 height 39
click at [424, 208] on p "Add competency" at bounding box center [437, 204] width 42 height 8
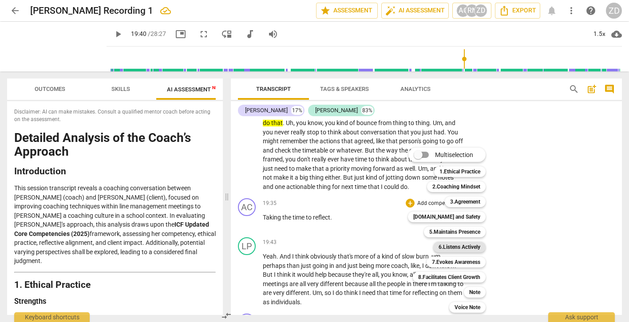
click at [458, 244] on b "6.Listens Actively" at bounding box center [460, 247] width 42 height 11
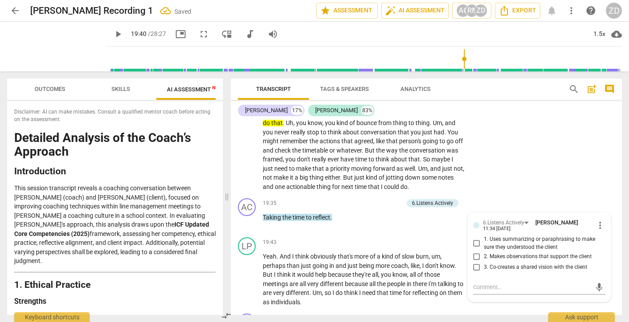
scroll to position [2781, 0]
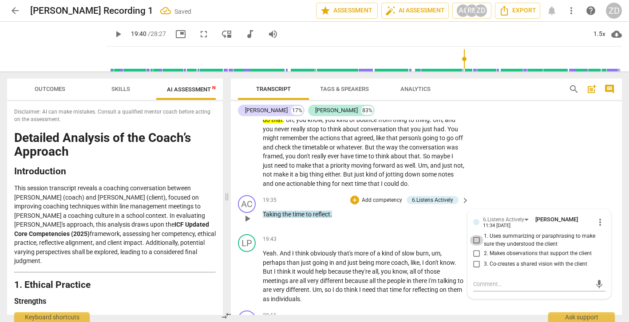
click at [476, 246] on input "1. Uses summarizing or paraphrasing to make sure they understood the client" at bounding box center [477, 240] width 14 height 11
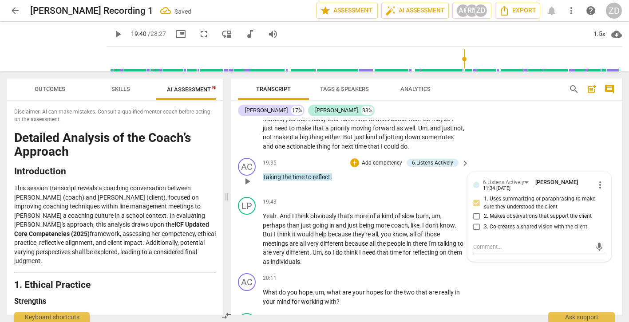
scroll to position [2826, 0]
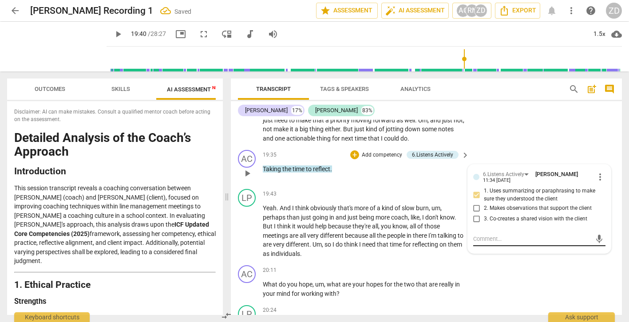
click at [484, 243] on textarea at bounding box center [532, 239] width 118 height 8
click at [595, 244] on span "send" at bounding box center [599, 239] width 10 height 10
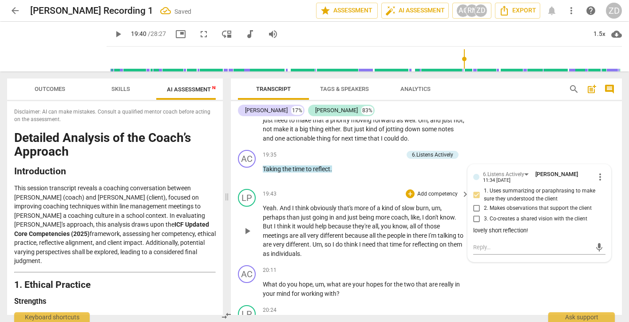
click at [248, 237] on span "play_arrow" at bounding box center [247, 231] width 11 height 11
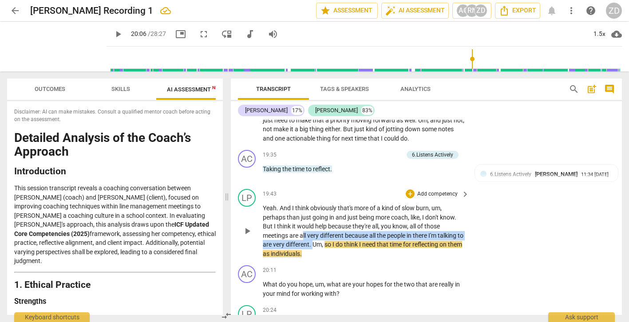
drag, startPoint x: 303, startPoint y: 264, endPoint x: 319, endPoint y: 273, distance: 18.3
click at [319, 258] on p "Yeah . And I think obviously that's more of a kind of slow burn , um , perhaps …" at bounding box center [364, 231] width 202 height 55
drag, startPoint x: 299, startPoint y: 262, endPoint x: 316, endPoint y: 269, distance: 18.3
click at [316, 258] on p "Yeah . And I think obviously that's more of a kind of slow burn , um , perhaps …" at bounding box center [364, 231] width 202 height 55
click at [313, 258] on p "Yeah . And I think obviously that's more of a kind of slow burn , um , perhaps …" at bounding box center [364, 231] width 202 height 55
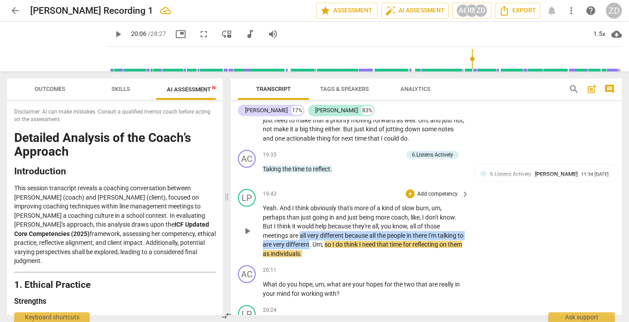
drag, startPoint x: 316, startPoint y: 270, endPoint x: 302, endPoint y: 263, distance: 15.9
click at [302, 258] on p "Yeah . And I think obviously that's more of a kind of slow burn , um , perhaps …" at bounding box center [364, 231] width 202 height 55
click at [337, 258] on icon "button" at bounding box center [336, 259] width 5 height 6
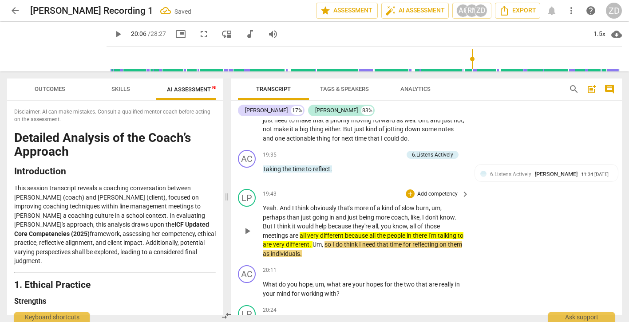
click at [447, 198] on p "Add competency" at bounding box center [437, 194] width 42 height 8
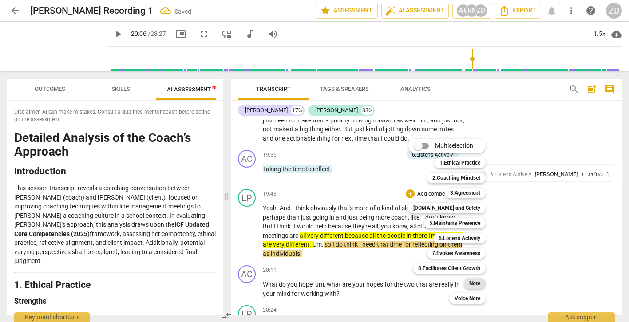
click at [478, 281] on b "Note" at bounding box center [474, 283] width 11 height 11
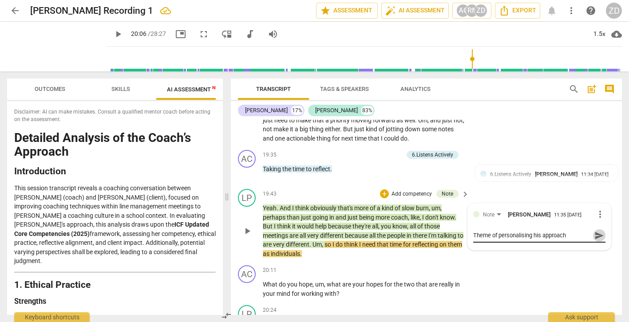
click at [595, 241] on span "send" at bounding box center [599, 236] width 10 height 10
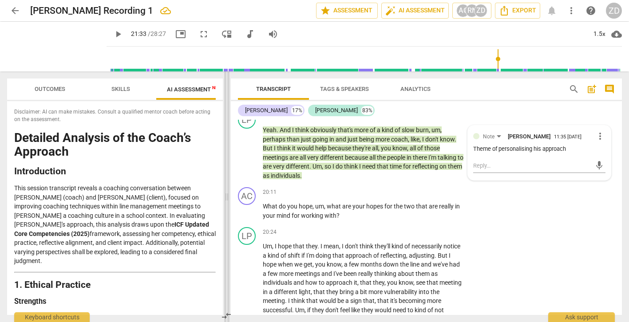
scroll to position [2903, 0]
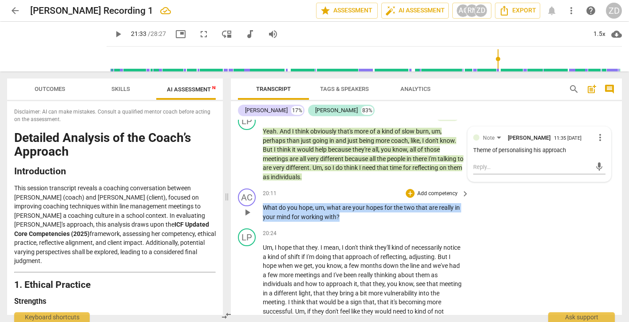
drag, startPoint x: 342, startPoint y: 242, endPoint x: 252, endPoint y: 238, distance: 89.8
click at [252, 225] on div "AC play_arrow pause 20:11 + Add competency keyboard_arrow_right What do you hop…" at bounding box center [426, 205] width 391 height 40
click at [452, 198] on p "Add competency" at bounding box center [437, 194] width 42 height 8
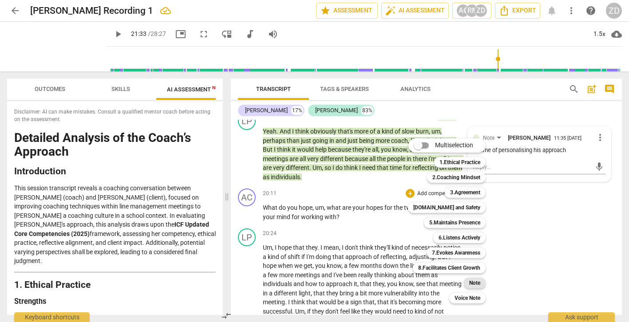
click at [478, 279] on b "Note" at bounding box center [474, 283] width 11 height 11
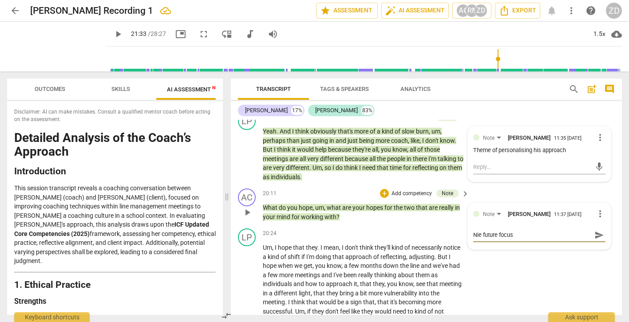
click at [478, 239] on textarea "Nie future focus" at bounding box center [532, 235] width 118 height 8
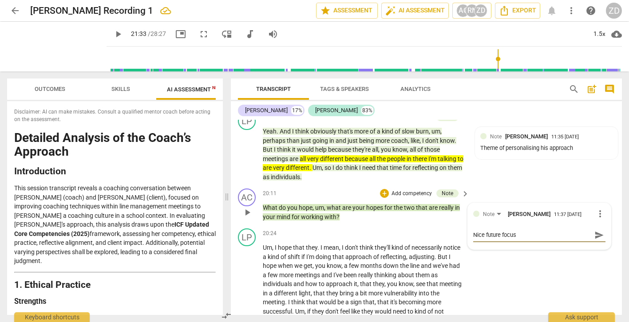
click at [528, 239] on textarea "Nice future focus" at bounding box center [532, 235] width 118 height 8
click at [597, 244] on span "send" at bounding box center [599, 239] width 10 height 10
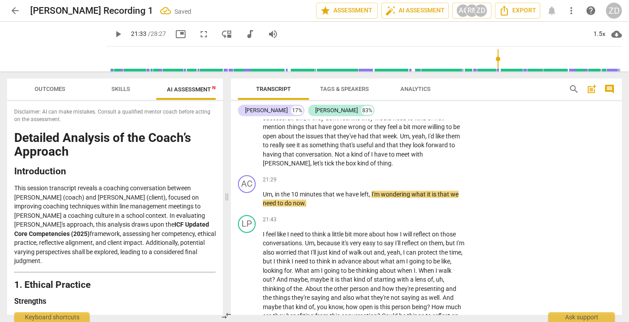
scroll to position [3102, 0]
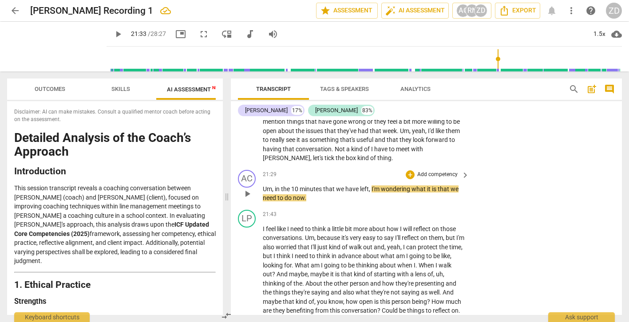
click at [246, 199] on span "play_arrow" at bounding box center [247, 194] width 11 height 11
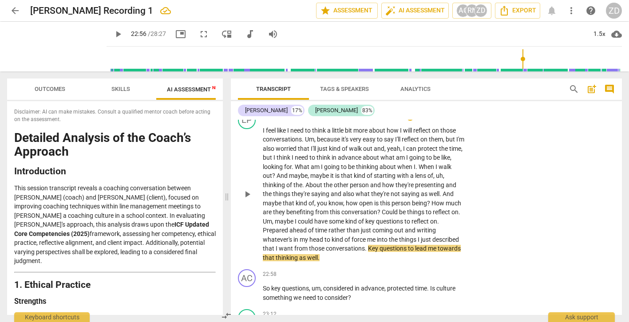
scroll to position [3199, 0]
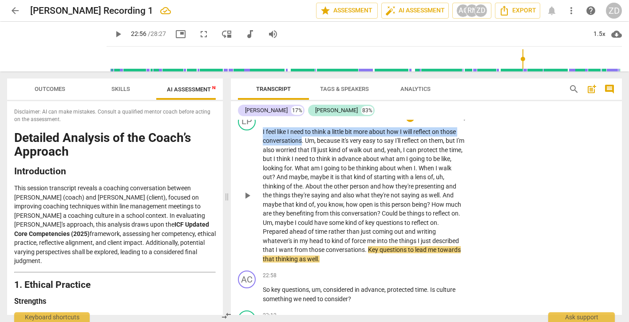
drag, startPoint x: 301, startPoint y: 171, endPoint x: 261, endPoint y: 158, distance: 42.4
click at [261, 158] on div "LP play_arrow pause 21:43 + Add competency keyboard_arrow_right I feel like I n…" at bounding box center [426, 188] width 391 height 158
click at [322, 156] on icon "button" at bounding box center [321, 155] width 5 height 6
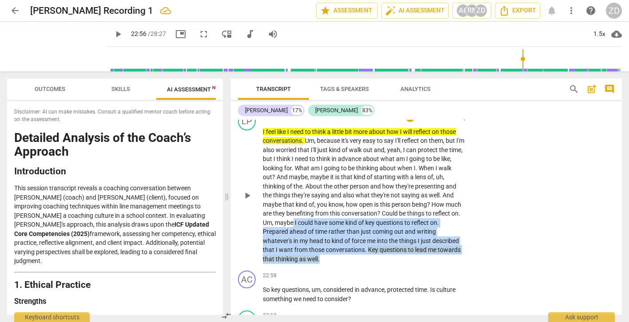
drag, startPoint x: 293, startPoint y: 250, endPoint x: 322, endPoint y: 286, distance: 47.4
click at [322, 264] on p "I feel like I need to think a little bit more about how I will reflect on those…" at bounding box center [364, 195] width 202 height 137
click at [339, 273] on icon "button" at bounding box center [339, 273] width 5 height 6
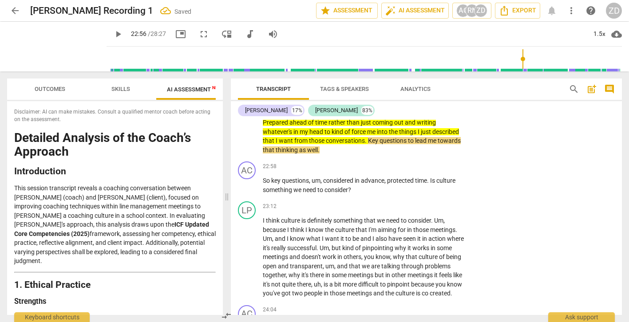
scroll to position [3310, 0]
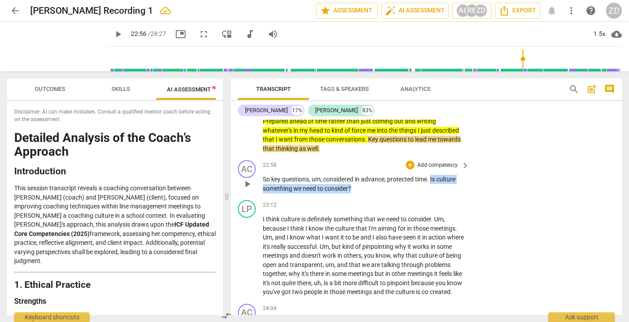
drag, startPoint x: 432, startPoint y: 208, endPoint x: 443, endPoint y: 219, distance: 16.3
click at [443, 193] on p "So key questions , um , considered in advance , protected time . Is culture som…" at bounding box center [364, 184] width 202 height 18
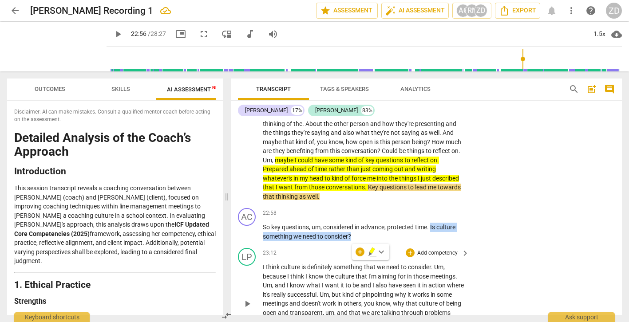
scroll to position [3261, 0]
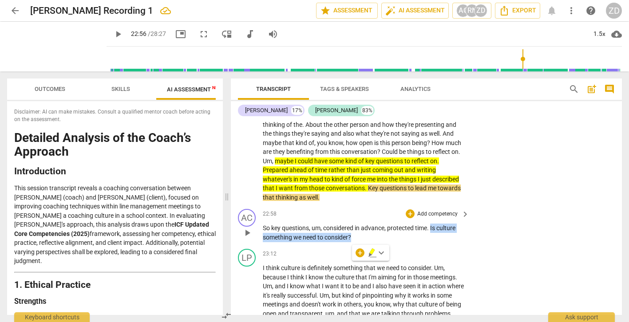
click at [453, 218] on p "Add competency" at bounding box center [437, 214] width 42 height 8
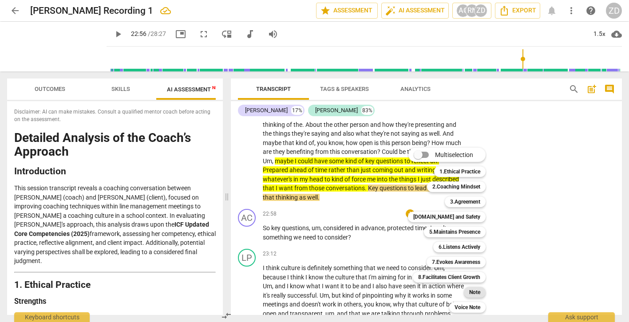
click at [479, 292] on b "Note" at bounding box center [474, 292] width 11 height 11
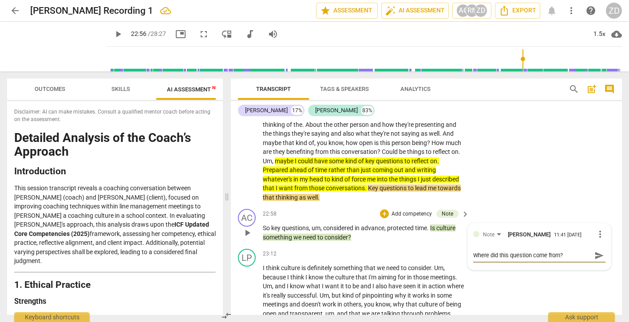
click at [594, 261] on span "send" at bounding box center [599, 256] width 10 height 10
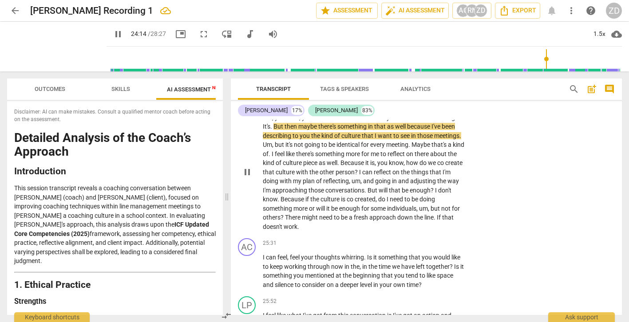
scroll to position [3555, 0]
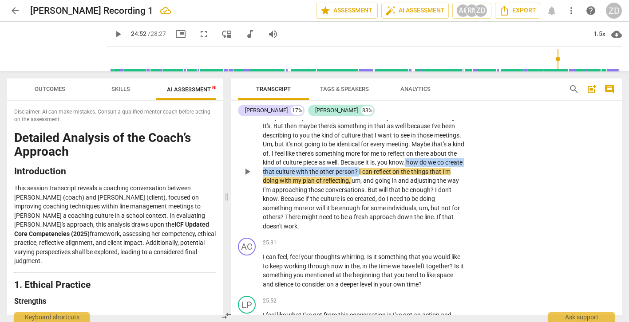
drag, startPoint x: 417, startPoint y: 200, endPoint x: 378, endPoint y: 208, distance: 40.4
click at [378, 208] on p "Um , you can't , you can't force the culture that you want onto a meeting . It'…" at bounding box center [364, 172] width 202 height 119
click at [397, 197] on icon "button" at bounding box center [397, 195] width 5 height 6
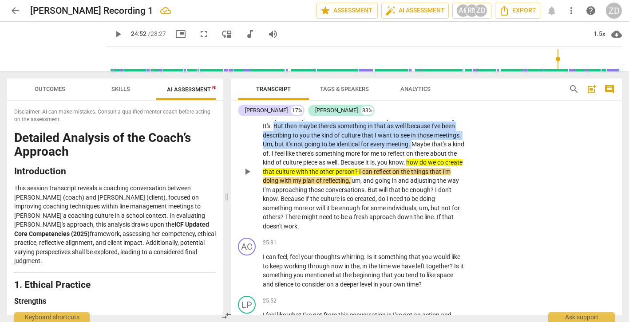
drag, startPoint x: 275, startPoint y: 163, endPoint x: 414, endPoint y: 182, distance: 140.3
click at [414, 182] on p "Um , you can't , you can't force the culture that you want onto a meeting . It'…" at bounding box center [364, 172] width 202 height 119
click at [434, 167] on icon "button" at bounding box center [433, 168] width 5 height 6
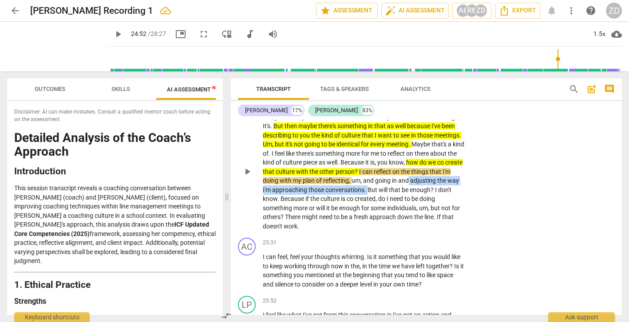
drag, startPoint x: 420, startPoint y: 216, endPoint x: 380, endPoint y: 226, distance: 41.7
click at [380, 226] on p "Um , you can't , you can't force the culture that you want onto a meeting . It'…" at bounding box center [364, 172] width 202 height 119
click at [398, 215] on icon "button" at bounding box center [400, 215] width 9 height 11
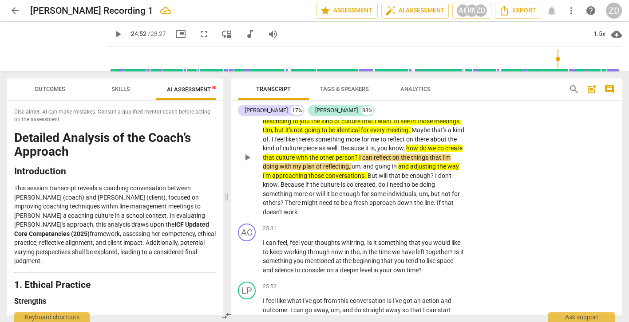
scroll to position [3565, 0]
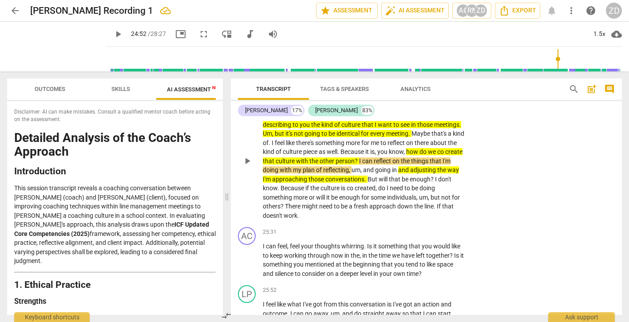
click at [432, 96] on p "Add competency" at bounding box center [437, 92] width 42 height 8
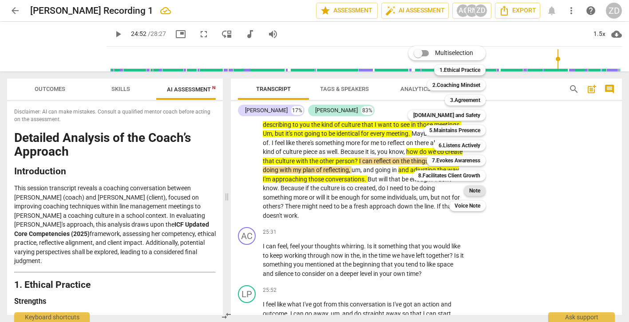
click at [475, 191] on b "Note" at bounding box center [474, 191] width 11 height 11
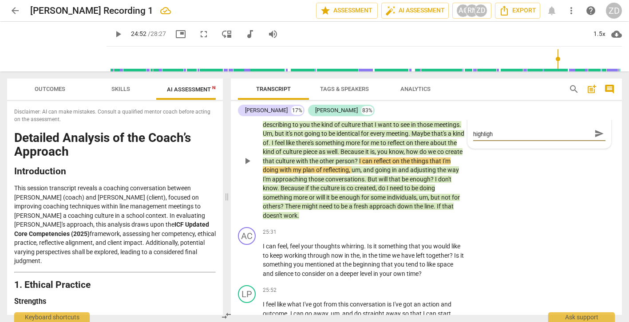
scroll to position [0, 0]
click at [594, 143] on span "send" at bounding box center [599, 138] width 10 height 10
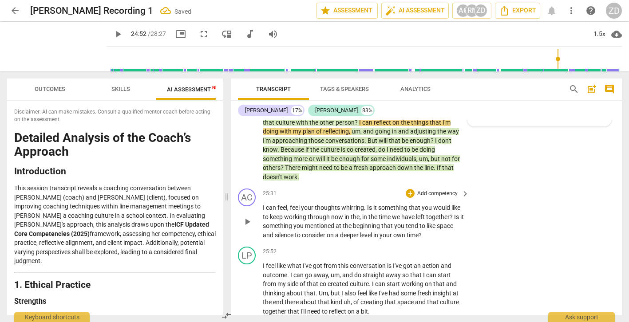
scroll to position [3606, 0]
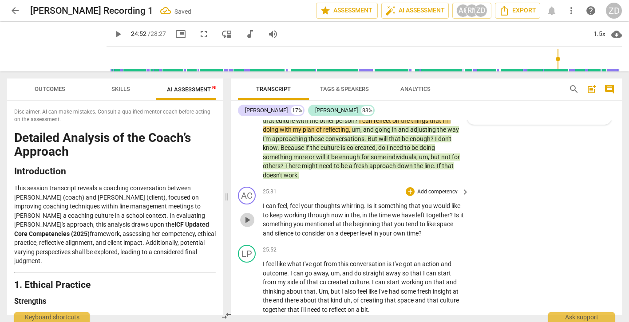
click at [247, 226] on span "play_arrow" at bounding box center [247, 220] width 11 height 11
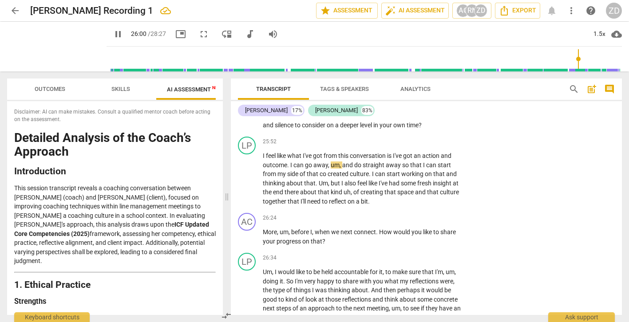
scroll to position [3717, 0]
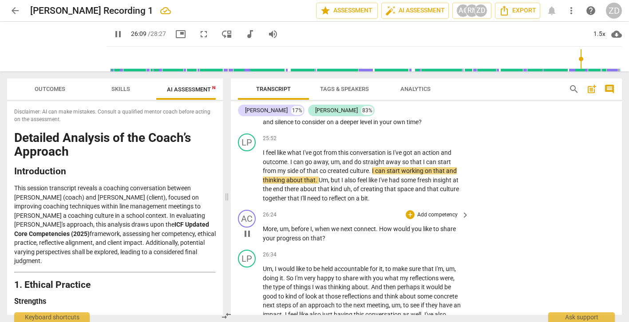
click at [248, 239] on span "pause" at bounding box center [247, 234] width 11 height 11
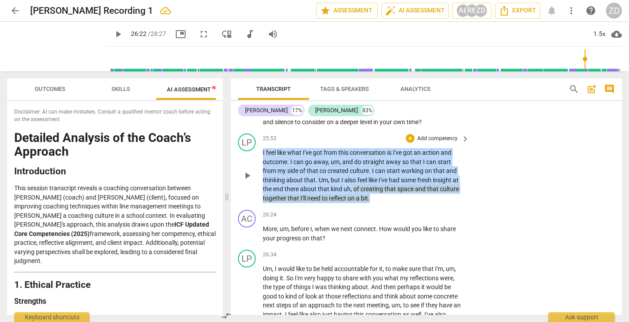
drag, startPoint x: 376, startPoint y: 237, endPoint x: 259, endPoint y: 190, distance: 126.1
click at [259, 190] on div "LP play_arrow pause 25:52 + Add competency keyboard_arrow_right I feel like wha…" at bounding box center [426, 168] width 391 height 76
click at [444, 143] on p "Add competency" at bounding box center [437, 139] width 42 height 8
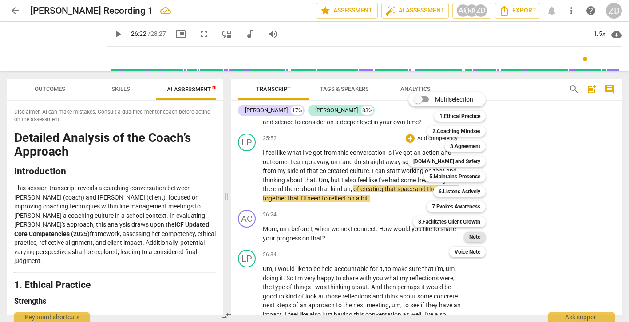
click at [476, 237] on b "Note" at bounding box center [474, 237] width 11 height 11
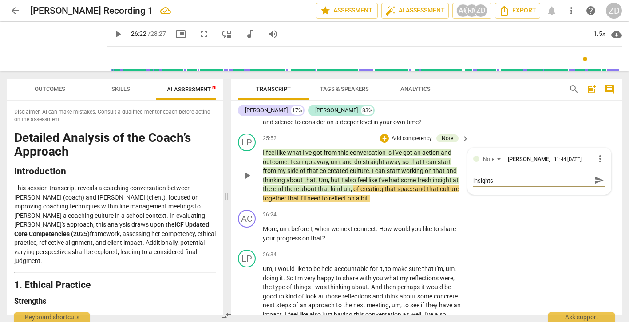
scroll to position [0, 0]
drag, startPoint x: 507, startPoint y: 220, endPoint x: 462, endPoint y: 210, distance: 45.5
click at [462, 206] on div "LP play_arrow pause 25:52 + Add competency Note keyboard_arrow_right I feel lik…" at bounding box center [426, 168] width 391 height 76
click at [594, 185] on span "send" at bounding box center [599, 180] width 10 height 10
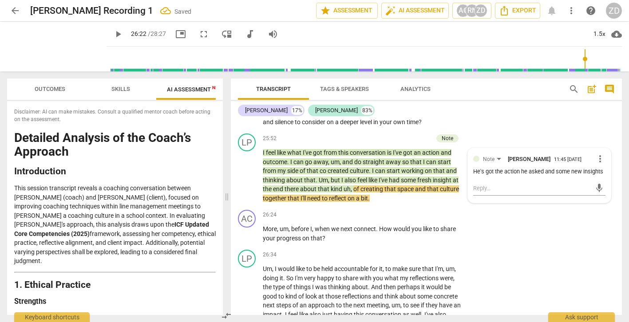
scroll to position [3713, 0]
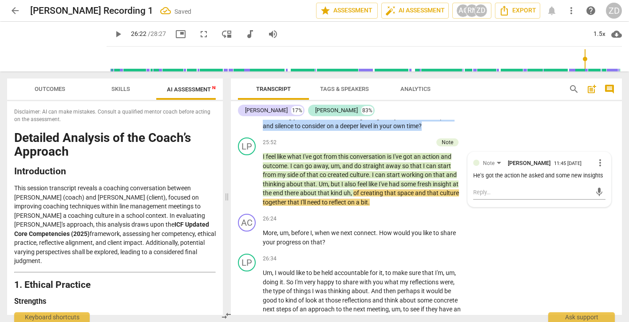
drag, startPoint x: 455, startPoint y: 144, endPoint x: 456, endPoint y: 164, distance: 20.0
click at [456, 131] on p "I can feel , feel your thoughts whirring . Is it something that you would like …" at bounding box center [364, 112] width 202 height 36
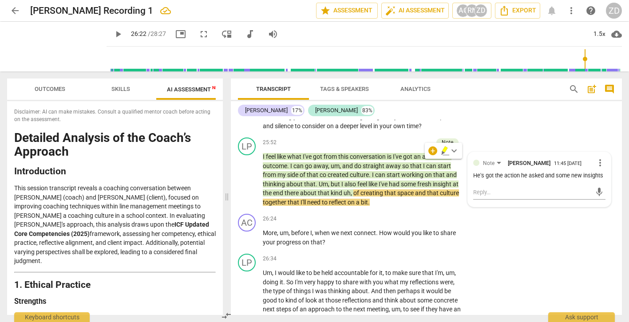
click at [480, 134] on div "AC play_arrow pause 25:31 + Add competency keyboard_arrow_right I can feel , fe…" at bounding box center [426, 105] width 391 height 58
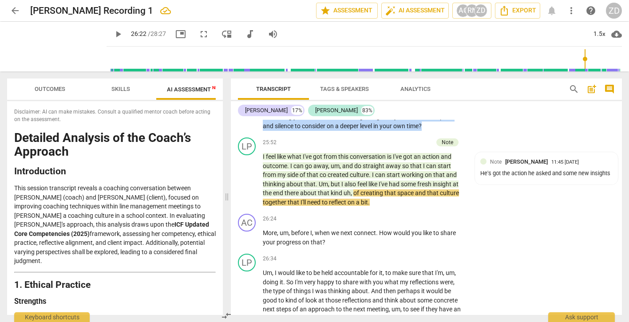
drag, startPoint x: 427, startPoint y: 163, endPoint x: 366, endPoint y: 134, distance: 67.1
click at [366, 131] on p "I can feel , feel your thoughts whirring . Is it something that you would like …" at bounding box center [364, 112] width 202 height 36
click at [435, 89] on p "Add competency" at bounding box center [437, 85] width 42 height 8
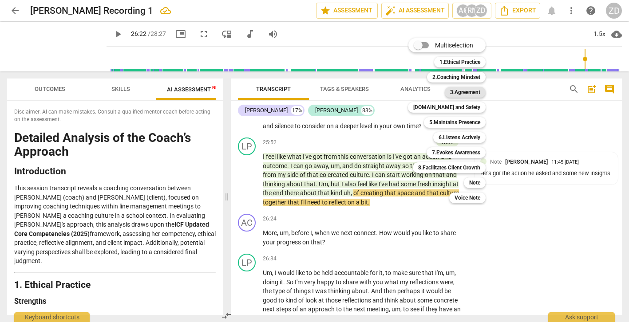
click at [456, 96] on b "3.Agreement" at bounding box center [465, 92] width 30 height 11
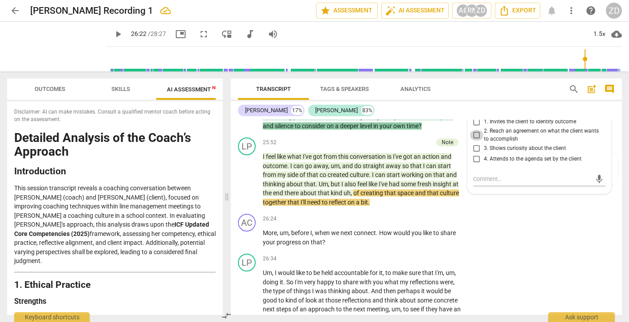
click at [475, 141] on input "2. Reach an agreement on what the client wants to accomplish" at bounding box center [477, 135] width 14 height 11
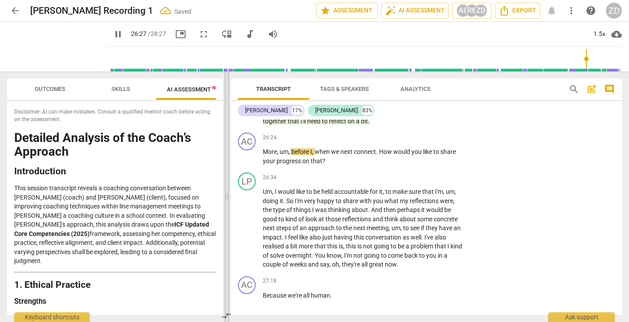
scroll to position [3799, 0]
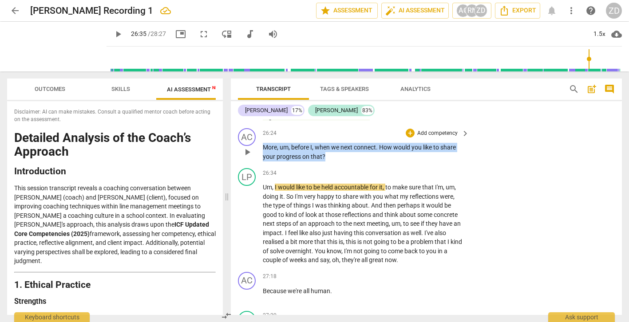
drag, startPoint x: 324, startPoint y: 193, endPoint x: 264, endPoint y: 184, distance: 61.0
click at [264, 161] on p "More , um , before I , when we next connect . How would you like to share your …" at bounding box center [364, 152] width 202 height 18
click at [445, 138] on p "Add competency" at bounding box center [437, 134] width 42 height 8
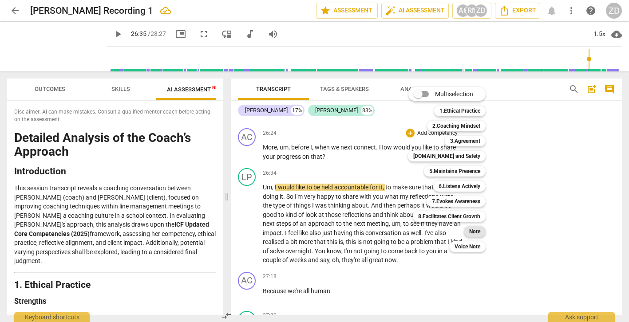
click at [475, 227] on b "Note" at bounding box center [474, 231] width 11 height 11
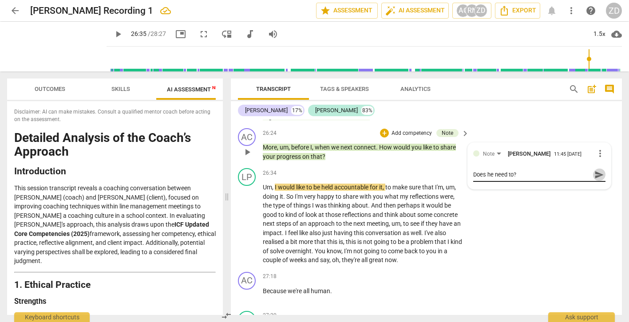
click at [598, 180] on span "send" at bounding box center [599, 175] width 10 height 10
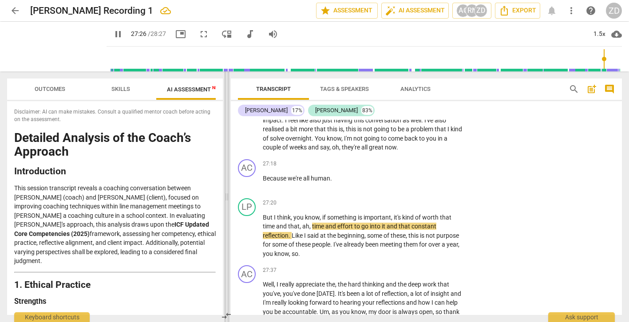
scroll to position [3924, 0]
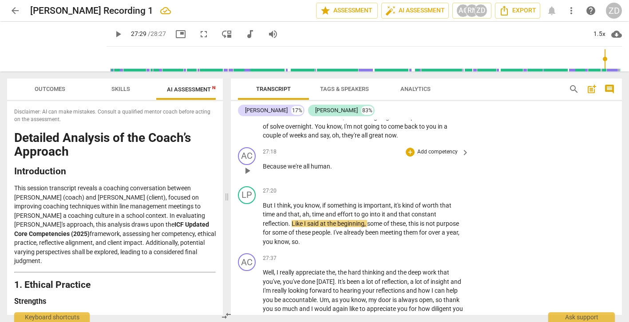
drag, startPoint x: 261, startPoint y: 202, endPoint x: 333, endPoint y: 205, distance: 72.4
click at [333, 183] on div "AC play_arrow pause 27:18 + Add competency keyboard_arrow_right Because we're a…" at bounding box center [426, 163] width 391 height 39
drag, startPoint x: 333, startPoint y: 205, endPoint x: 262, endPoint y: 201, distance: 71.1
click at [263, 171] on p "Because we're all human ." at bounding box center [364, 166] width 202 height 9
click at [441, 156] on p "Add competency" at bounding box center [437, 152] width 42 height 8
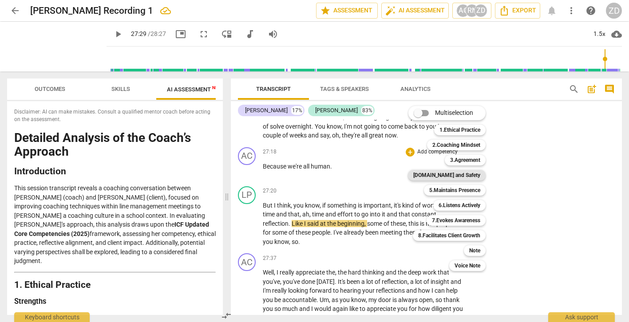
click at [465, 175] on b "[DOMAIN_NAME] and Safety" at bounding box center [446, 175] width 67 height 11
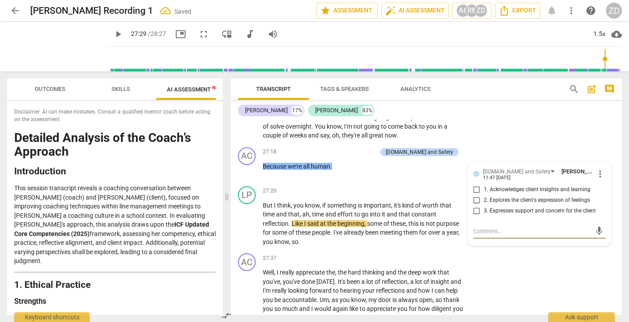
click at [504, 144] on div "LP play_arrow pause 26:34 + Add competency keyboard_arrow_right Um , I would li…" at bounding box center [426, 92] width 391 height 104
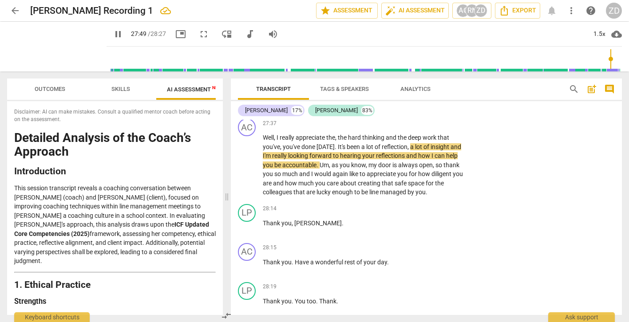
scroll to position [4060, 0]
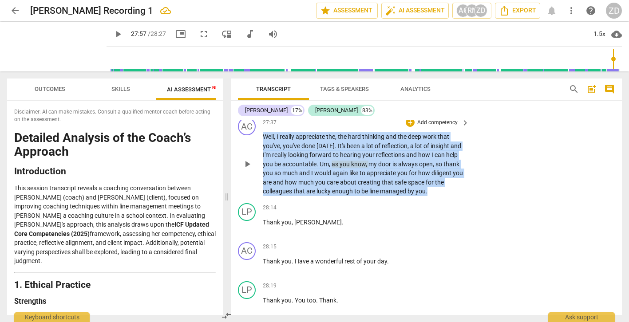
drag, startPoint x: 263, startPoint y: 172, endPoint x: 450, endPoint y: 227, distance: 194.5
click at [450, 196] on p "Well , I really appreciate the , the hard thinking and the deep work that you'v…" at bounding box center [364, 164] width 202 height 64
click at [424, 127] on p "Add competency" at bounding box center [437, 123] width 42 height 8
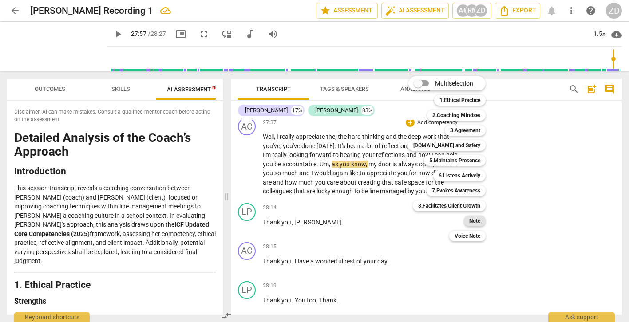
click at [483, 218] on div "Note" at bounding box center [475, 221] width 22 height 11
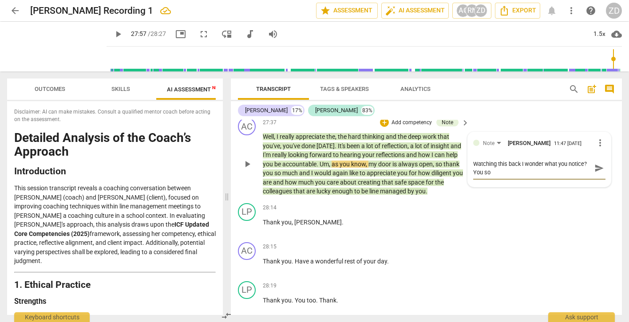
scroll to position [0, 0]
drag, startPoint x: 570, startPoint y: 209, endPoint x: 467, endPoint y: 206, distance: 103.0
click at [468, 187] on div "Note [PERSON_NAME] 11:47 [DATE] more_vert Watching this back I wonder what you …" at bounding box center [539, 159] width 143 height 55
click at [598, 173] on span "send" at bounding box center [599, 168] width 10 height 10
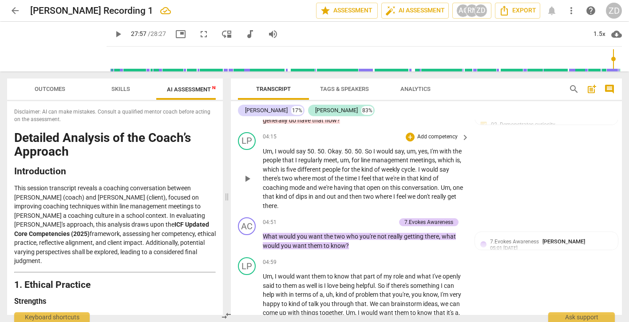
scroll to position [905, 0]
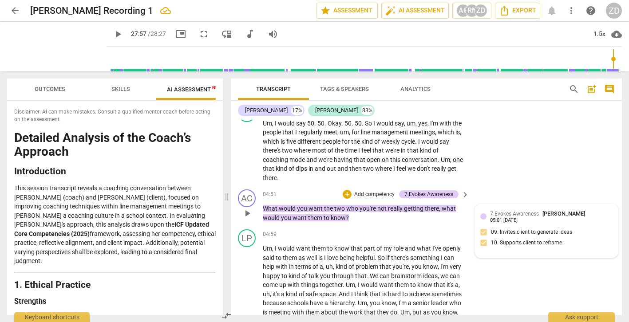
click at [598, 223] on div "7.Evokes Awareness [PERSON_NAME] 05:01 [DATE]" at bounding box center [551, 217] width 123 height 14
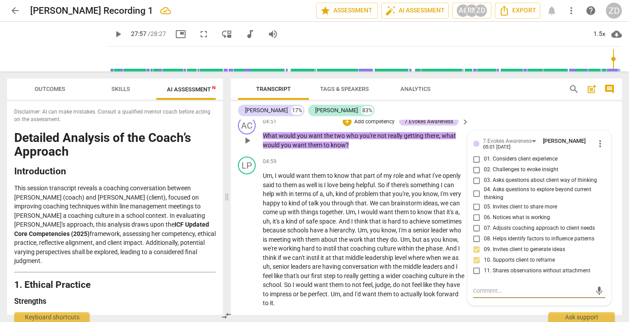
scroll to position [978, 0]
drag, startPoint x: 560, startPoint y: 300, endPoint x: 471, endPoint y: 298, distance: 88.8
click at [473, 295] on textarea "lovely question and I wonder if i" at bounding box center [532, 290] width 118 height 8
click at [518, 119] on div "[PERSON_NAME] 17% [PERSON_NAME] 83% AC play_arrow pause 00:02 + Add competency …" at bounding box center [426, 208] width 391 height 214
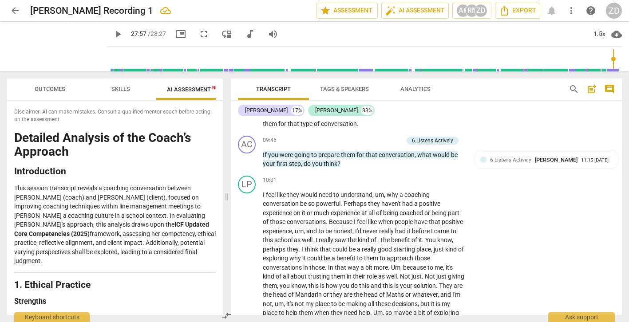
scroll to position [1632, 0]
click at [510, 165] on div "6.Listens Actively [PERSON_NAME]" at bounding box center [535, 160] width 91 height 8
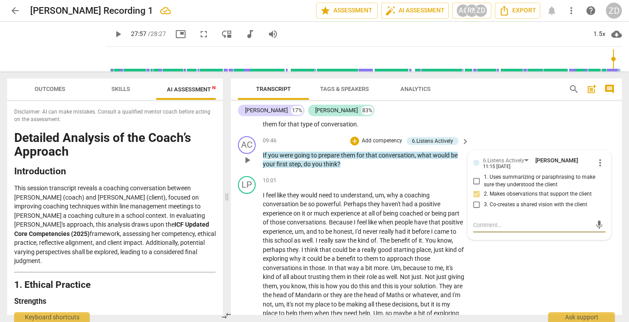
click at [491, 230] on textarea at bounding box center [532, 225] width 118 height 8
click at [572, 235] on textarea "Great active listening-question came frim what he shared" at bounding box center [532, 229] width 118 height 17
click at [597, 234] on span "send" at bounding box center [599, 230] width 10 height 10
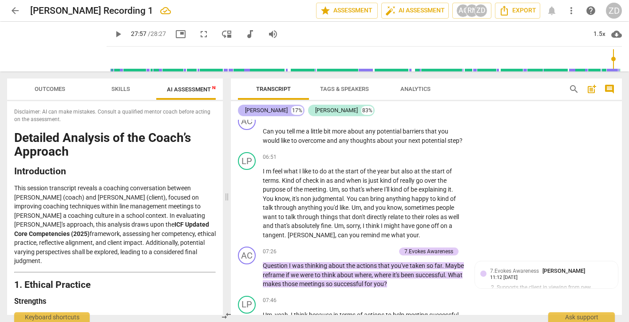
scroll to position [1241, 0]
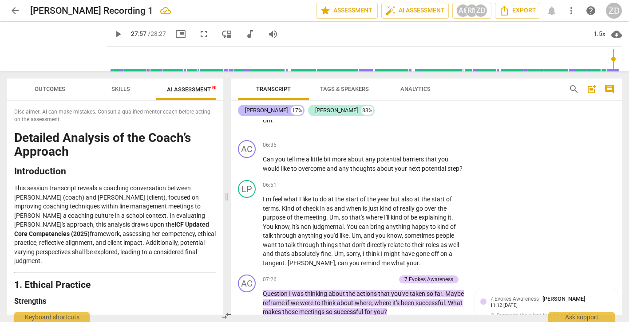
click at [271, 108] on div "[PERSON_NAME]" at bounding box center [266, 110] width 43 height 9
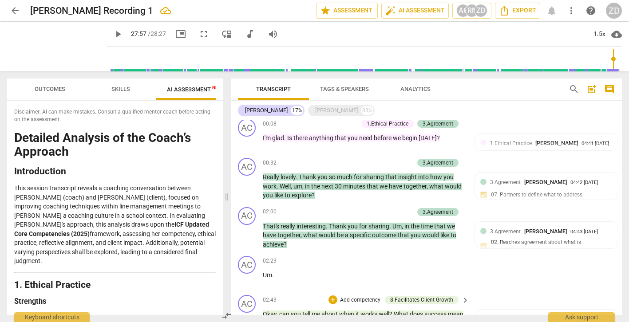
scroll to position [0, 0]
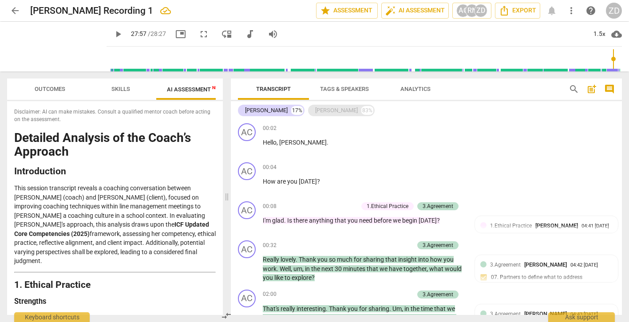
click at [330, 109] on div "[PERSON_NAME]" at bounding box center [336, 110] width 43 height 9
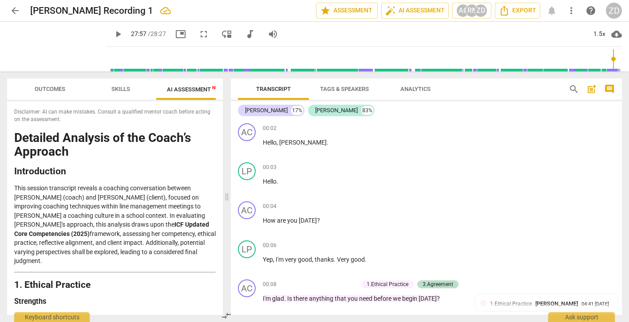
click at [55, 91] on span "Outcomes" at bounding box center [50, 89] width 31 height 7
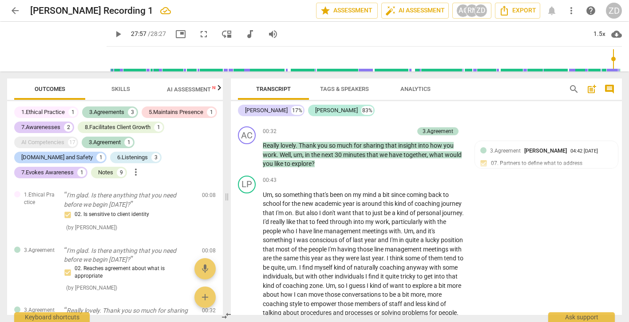
scroll to position [250, 0]
drag, startPoint x: 106, startPoint y: 11, endPoint x: 31, endPoint y: 9, distance: 75.5
click at [31, 9] on h2 "[PERSON_NAME] Recording 1" at bounding box center [91, 10] width 123 height 11
copy h2 "[PERSON_NAME]"
click at [591, 91] on span "post_add" at bounding box center [591, 89] width 11 height 11
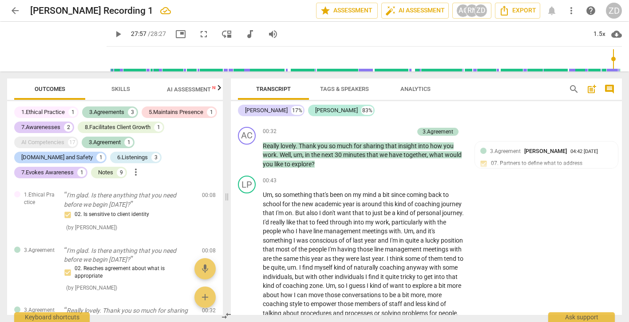
scroll to position [20, 0]
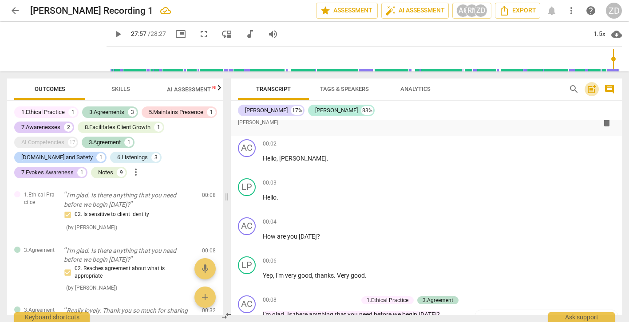
click at [594, 90] on span "post_add" at bounding box center [591, 89] width 11 height 11
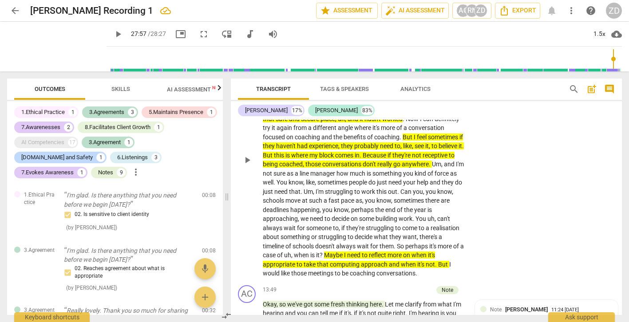
scroll to position [2131, 0]
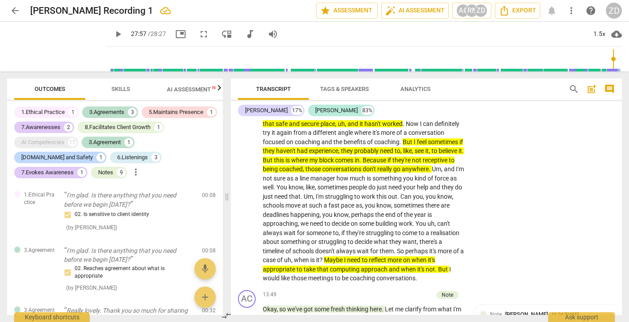
click at [175, 36] on span "picture_in_picture" at bounding box center [180, 34] width 11 height 11
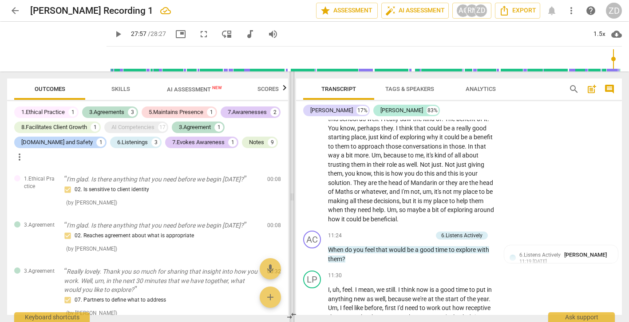
scroll to position [2402, 0]
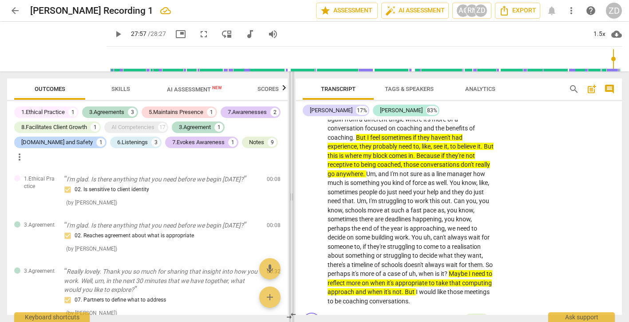
drag, startPoint x: 228, startPoint y: 195, endPoint x: 292, endPoint y: 195, distance: 64.4
click at [292, 195] on span at bounding box center [291, 196] width 5 height 251
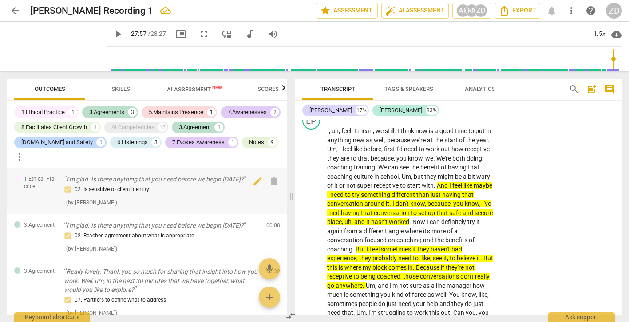
scroll to position [2293, 0]
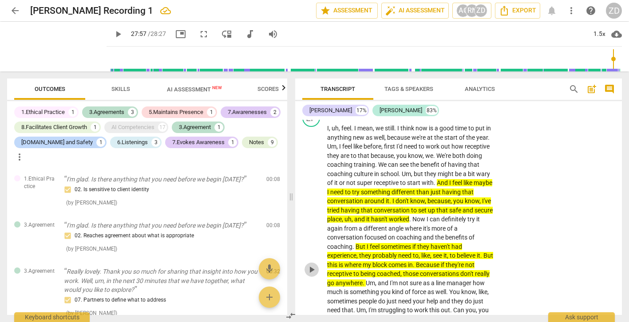
click at [313, 275] on span "play_arrow" at bounding box center [311, 270] width 11 height 11
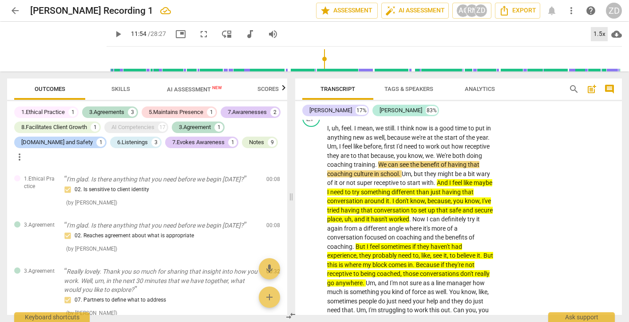
click at [600, 34] on div "1.5x" at bounding box center [599, 34] width 17 height 14
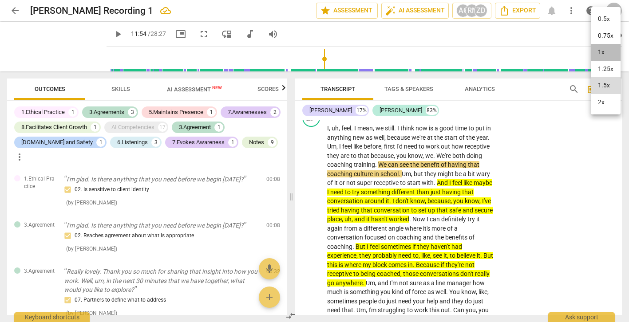
click at [601, 51] on li "1x" at bounding box center [606, 52] width 30 height 17
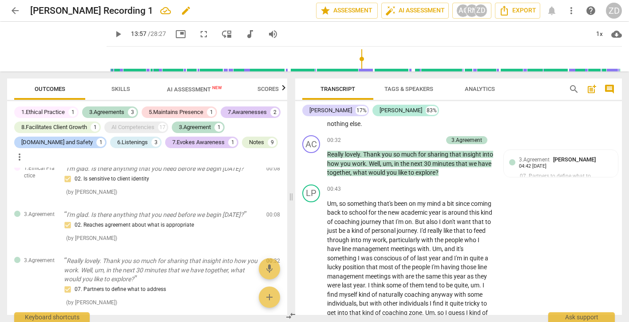
scroll to position [416, 0]
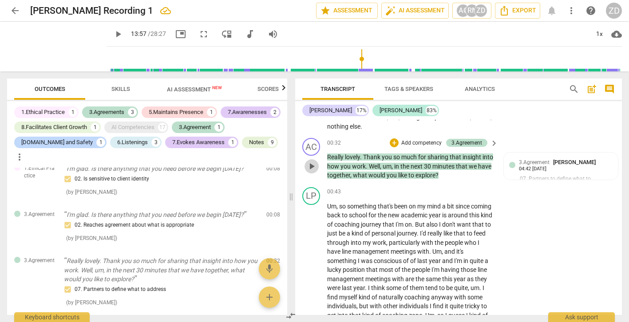
click at [312, 169] on span "play_arrow" at bounding box center [311, 166] width 11 height 11
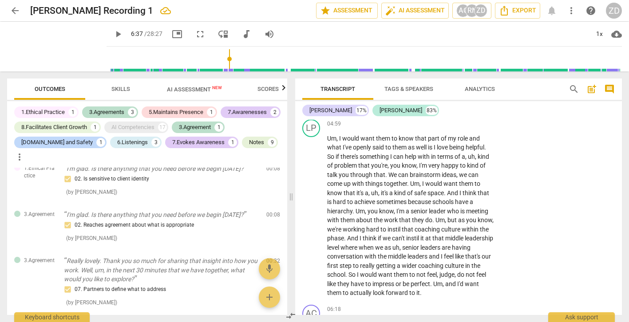
scroll to position [1272, 0]
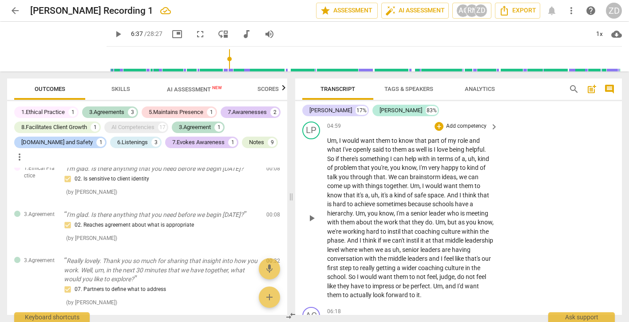
drag, startPoint x: 499, startPoint y: 294, endPoint x: 375, endPoint y: 247, distance: 132.9
click at [375, 247] on div "LP play_arrow pause 04:59 + Add competency keyboard_arrow_right Um , I would wa…" at bounding box center [458, 211] width 327 height 186
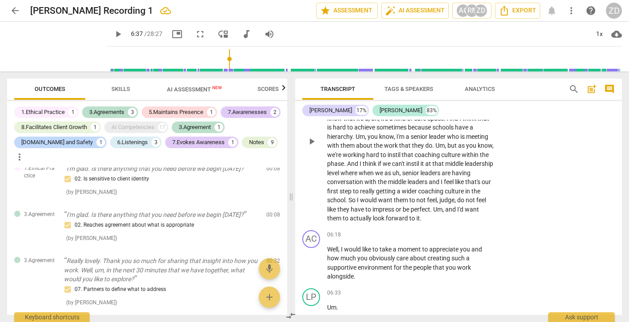
scroll to position [1351, 0]
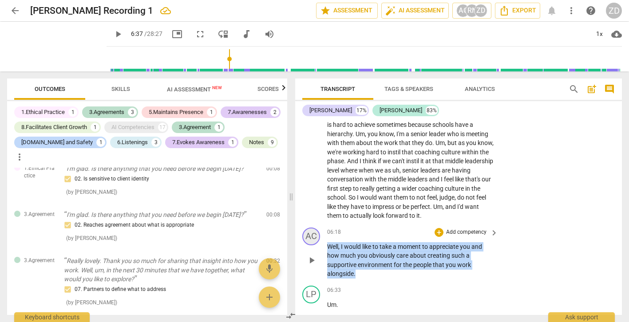
drag, startPoint x: 386, startPoint y: 274, endPoint x: 315, endPoint y: 244, distance: 77.6
click at [315, 244] on div "AC play_arrow pause 06:18 + Add competency keyboard_arrow_right Well , I would …" at bounding box center [458, 253] width 327 height 58
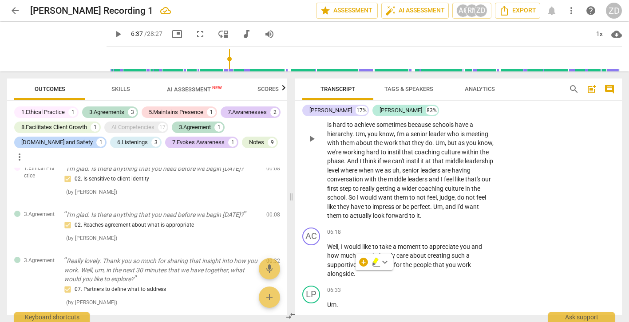
click at [531, 173] on div "LP play_arrow pause 04:59 + Add competency keyboard_arrow_right Um , I would wa…" at bounding box center [458, 132] width 327 height 186
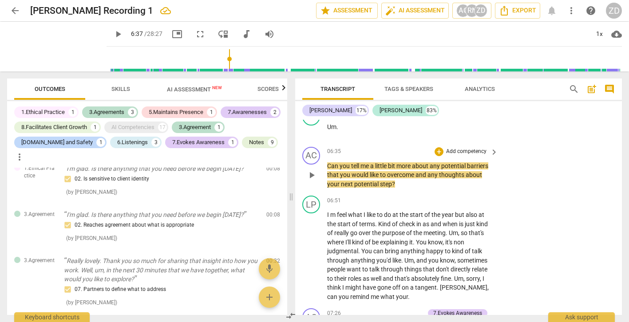
scroll to position [1533, 0]
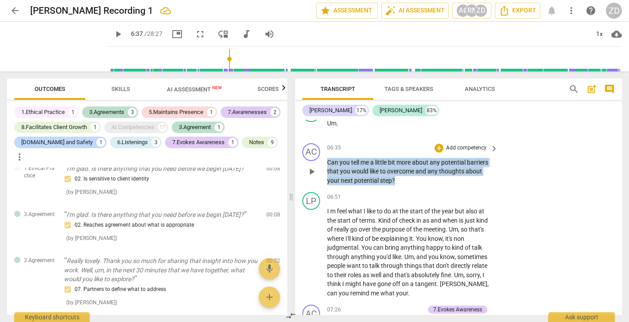
drag, startPoint x: 401, startPoint y: 184, endPoint x: 328, endPoint y: 161, distance: 76.9
click at [328, 161] on p "Can you tell me a little bit more about any potential barriers that you would l…" at bounding box center [410, 172] width 166 height 28
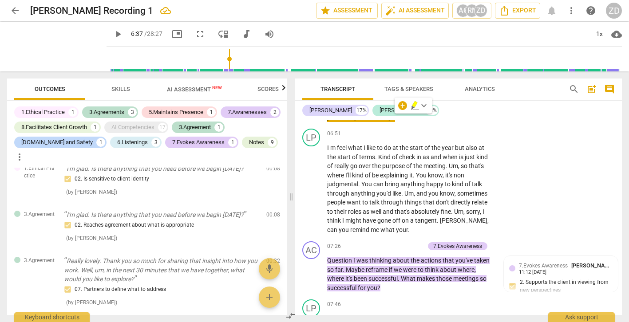
scroll to position [1597, 0]
click at [311, 186] on span "play_arrow" at bounding box center [311, 188] width 11 height 11
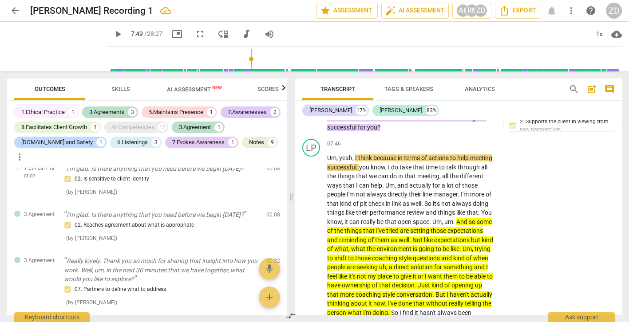
scroll to position [1761, 0]
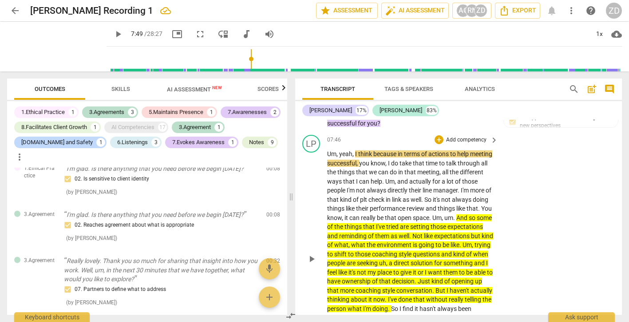
click at [311, 260] on span "play_arrow" at bounding box center [311, 259] width 11 height 11
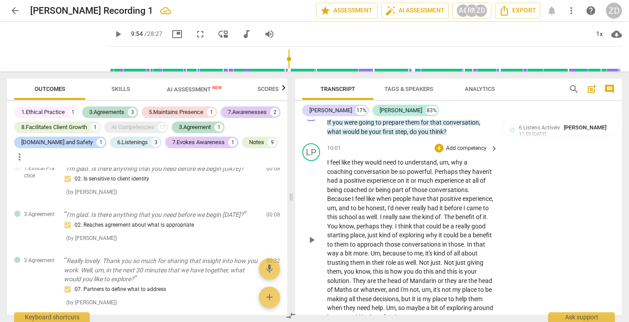
scroll to position [2035, 0]
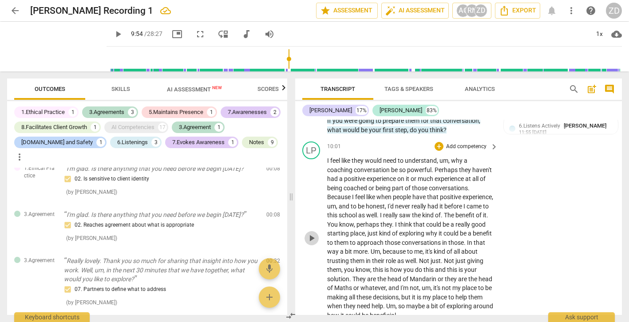
click at [308, 244] on span "play_arrow" at bounding box center [311, 238] width 11 height 11
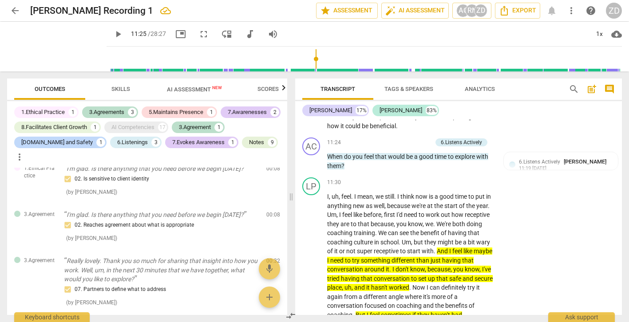
scroll to position [2224, 0]
click at [400, 130] on p "I feel like they would need to understand , um , why a coaching conversation be…" at bounding box center [410, 49] width 166 height 164
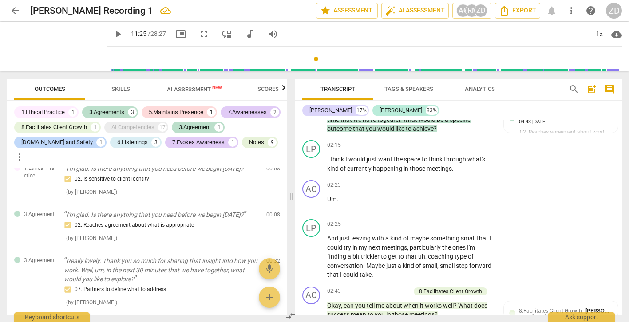
scroll to position [0, 0]
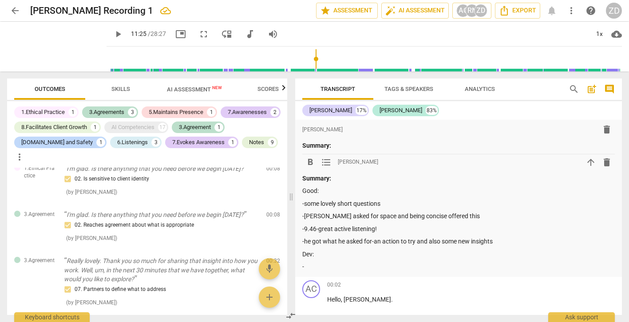
click at [345, 252] on p "Dev:" at bounding box center [458, 254] width 313 height 9
click at [335, 265] on p "-" at bounding box center [458, 266] width 313 height 9
drag, startPoint x: 321, startPoint y: 268, endPoint x: 302, endPoint y: 268, distance: 18.2
click at [302, 268] on ul "be aware of your language" at bounding box center [458, 269] width 313 height 9
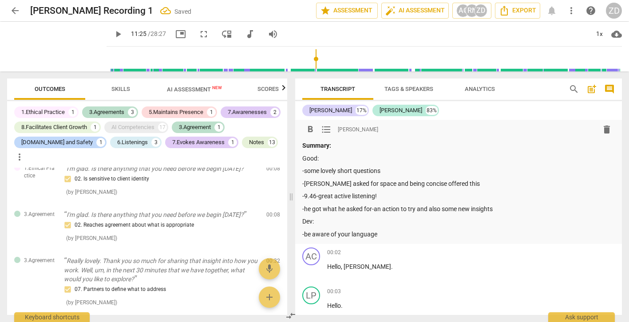
click at [388, 237] on p "-be aware of your language" at bounding box center [458, 234] width 313 height 9
click at [372, 235] on p "-be aware of your language-outcoms, actions, impact" at bounding box center [458, 234] width 313 height 9
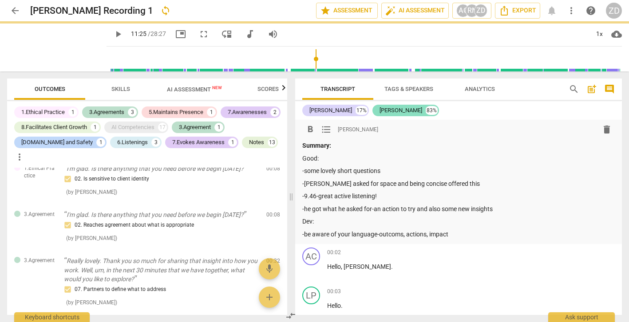
click at [395, 236] on p "-be aware of your language-outcoms, actions, impact" at bounding box center [458, 234] width 313 height 9
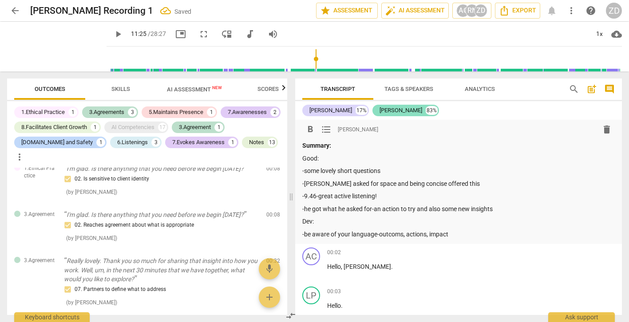
click at [399, 236] on p "-be aware of your language-outcoms, actions, impact" at bounding box center [458, 234] width 313 height 9
click at [377, 235] on p "-be aware of your language-outcomes, actions, impact" at bounding box center [458, 234] width 313 height 9
drag, startPoint x: 389, startPoint y: 110, endPoint x: 424, endPoint y: 234, distance: 128.9
click at [424, 234] on p "-be aware of your language -outcomes, actions, impact" at bounding box center [458, 234] width 313 height 9
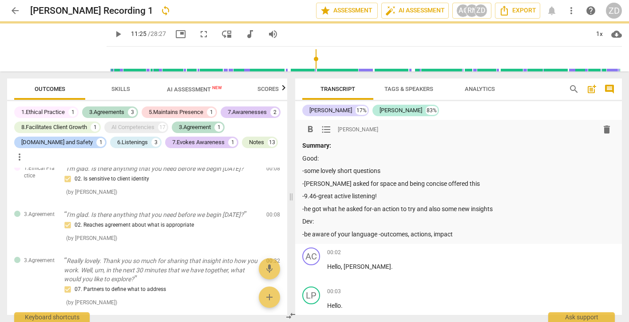
click at [462, 238] on p "-be aware of your language -outcomes, actions, impact" at bounding box center [458, 234] width 313 height 9
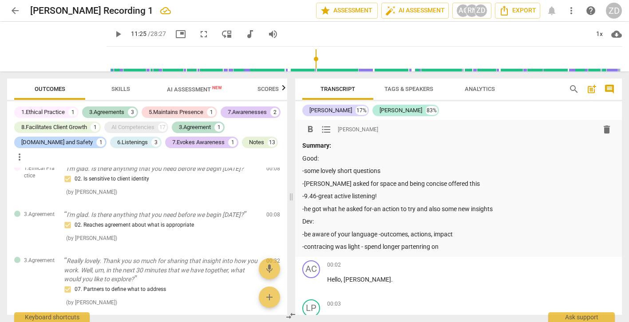
click at [420, 248] on p "-contracing was light - spend longer partenring on" at bounding box center [458, 246] width 313 height 9
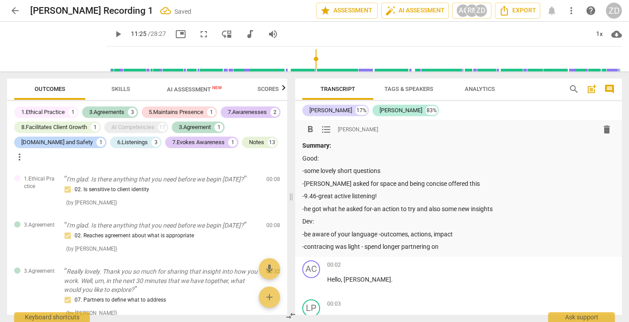
scroll to position [11, 0]
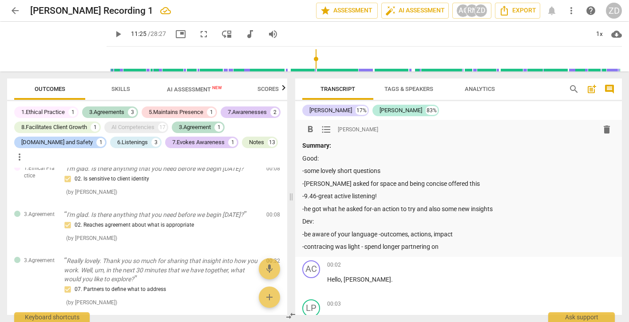
click at [324, 249] on p "-contracing was light - spend longer partnering on" at bounding box center [458, 246] width 313 height 9
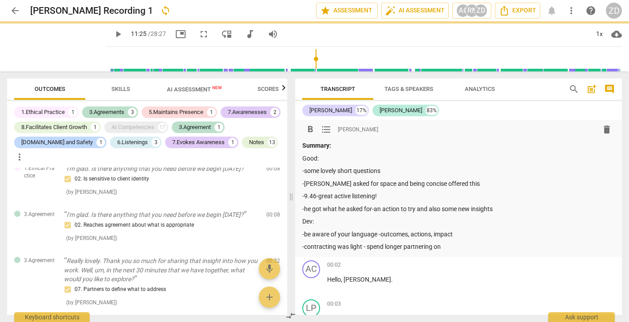
click at [459, 248] on p "-contracting was light - spend longer partnering on" at bounding box center [458, 246] width 313 height 9
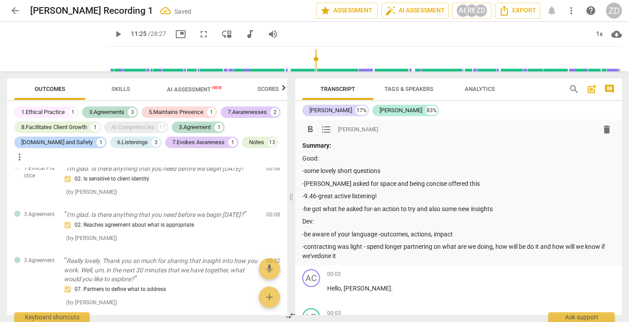
drag, startPoint x: 0, startPoint y: 0, endPoint x: 319, endPoint y: 257, distance: 409.8
click at [319, 257] on p "-contracting was light - spend longer partnering on what are we doing, how will…" at bounding box center [458, 251] width 313 height 18
click at [343, 257] on p "-contracting was light - spend longer partnering on what are we doing, how will…" at bounding box center [458, 251] width 313 height 18
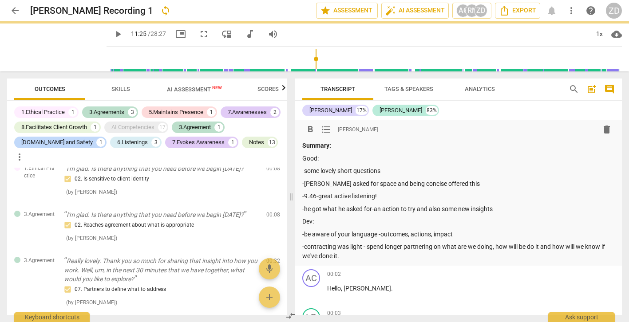
click at [349, 248] on p "-contracting was light - spend longer partnering on what are we doing, how will…" at bounding box center [458, 251] width 313 height 18
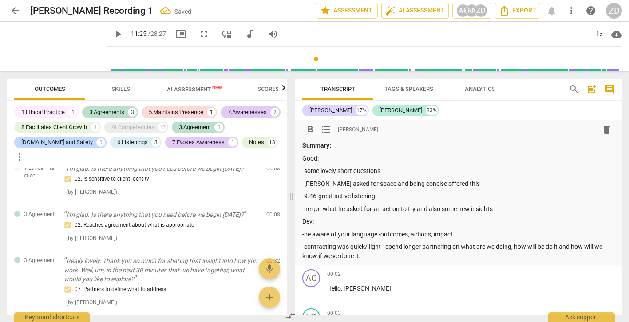
drag, startPoint x: 319, startPoint y: 257, endPoint x: 365, endPoint y: 255, distance: 46.2
click at [365, 255] on p "-contracting was quick/ light - spend longer partnering on what are we doing, h…" at bounding box center [458, 251] width 313 height 18
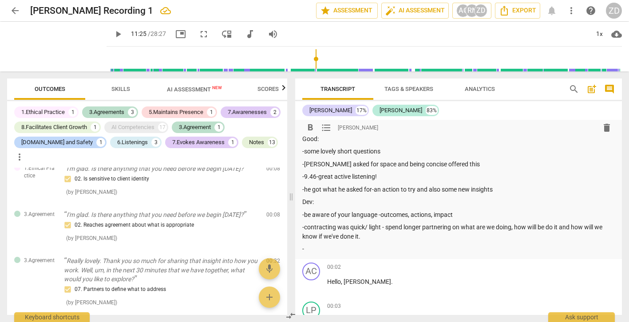
scroll to position [22, 0]
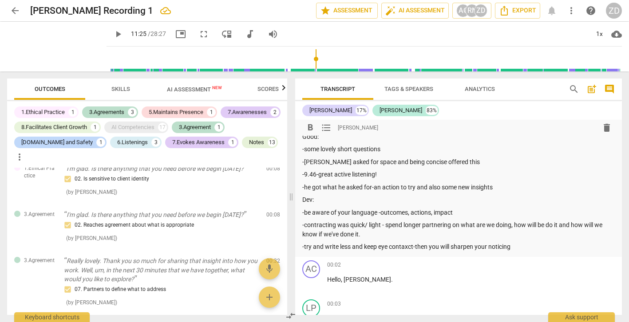
click at [406, 247] on p "-try and write less and keep eye contaxct-then you will sharpen your noticing" at bounding box center [458, 246] width 313 height 9
click at [408, 249] on p "-try and write less and keep eye contaxct-then you will sharpen your noticing" at bounding box center [458, 246] width 313 height 9
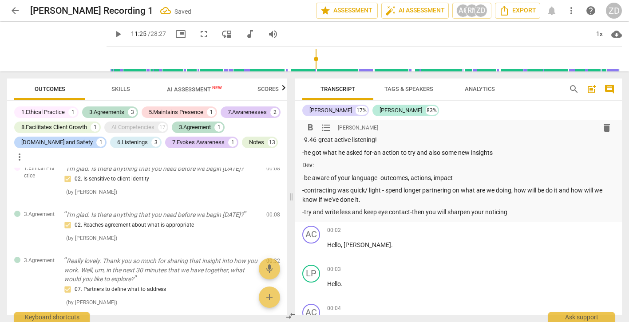
scroll to position [0, 0]
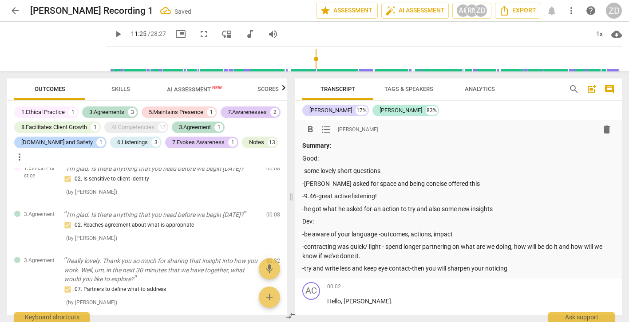
click at [499, 189] on div "Summary: Good: -some lovely short questions -Lewis asked for space and being co…" at bounding box center [458, 207] width 313 height 132
click at [474, 154] on p "Good:" at bounding box center [458, 158] width 313 height 9
click at [484, 7] on div "ZD" at bounding box center [480, 10] width 13 height 13
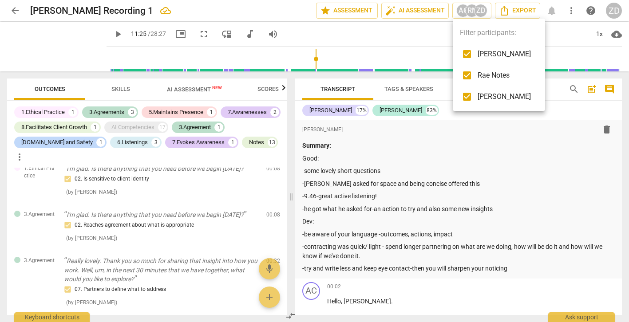
click at [571, 13] on div at bounding box center [314, 161] width 629 height 322
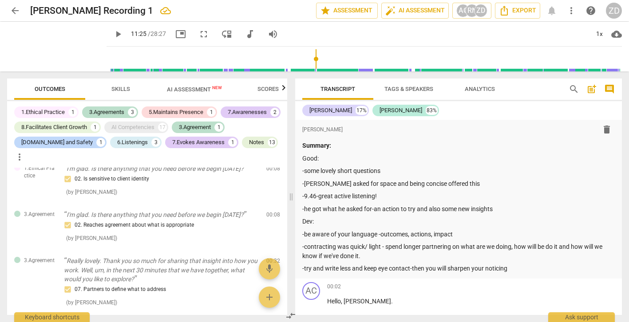
click at [571, 13] on span "more_vert" at bounding box center [571, 10] width 11 height 11
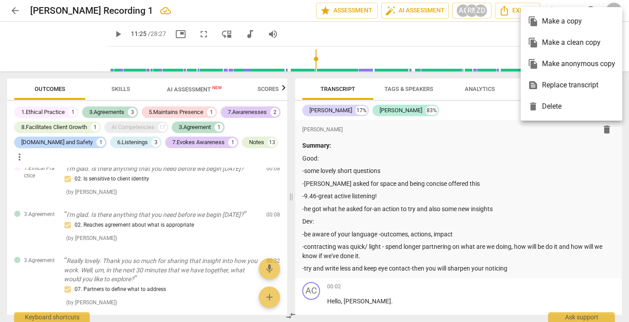
click at [553, 24] on div "file_copy Make a copy" at bounding box center [571, 21] width 87 height 21
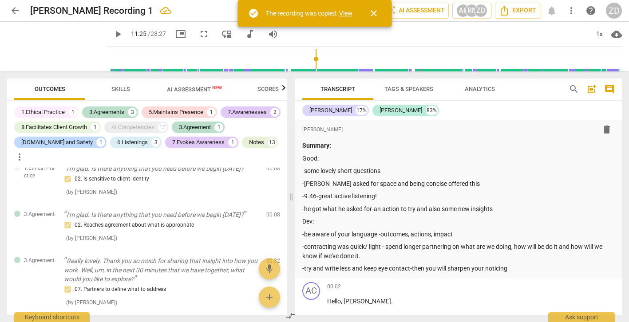
click at [345, 11] on link "View" at bounding box center [345, 13] width 13 height 7
type input "685"
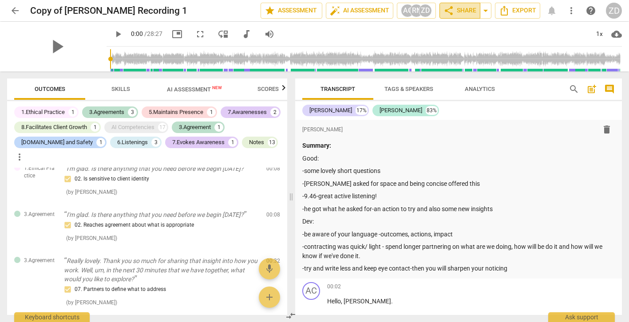
click at [462, 12] on span "share Share" at bounding box center [460, 10] width 33 height 11
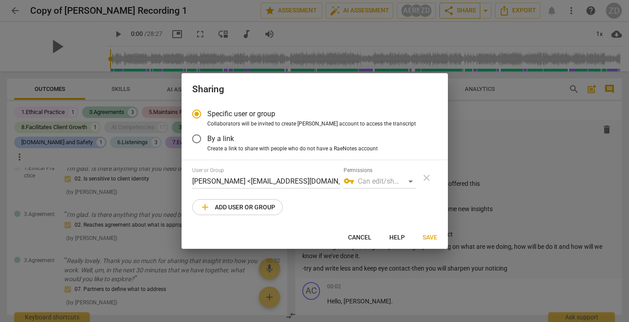
radio input "false"
click at [200, 140] on input "By a link" at bounding box center [196, 138] width 21 height 21
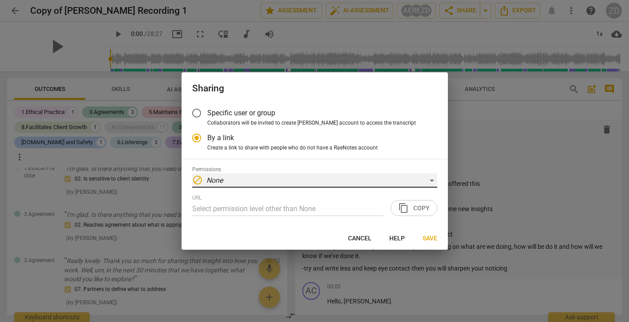
click at [245, 184] on div "block None" at bounding box center [314, 181] width 245 height 14
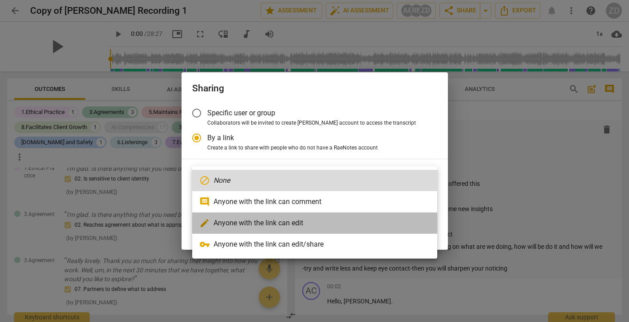
click at [246, 223] on li "edit Anyone with the link can edit" at bounding box center [314, 223] width 245 height 21
radio input "false"
type input "https://app.raenotes.com/meeting/b180326cd8d04a86a2e49160ebdc12ef"
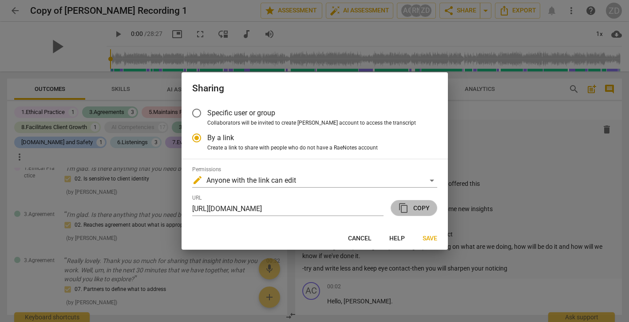
click at [407, 211] on span "content_copy" at bounding box center [403, 208] width 11 height 11
click at [414, 207] on span "content_copy Copy" at bounding box center [414, 208] width 32 height 11
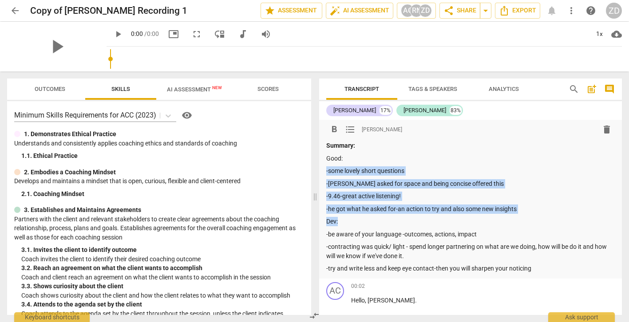
drag, startPoint x: 431, startPoint y: 185, endPoint x: 382, endPoint y: 156, distance: 57.0
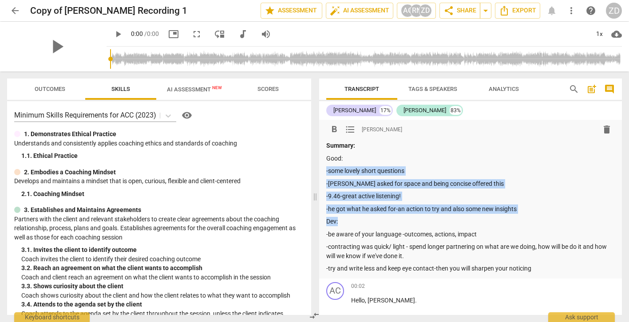
click at [382, 156] on div "Summary: Good: -some lovely short questions -Lewis asked for space and being co…" at bounding box center [470, 207] width 289 height 132
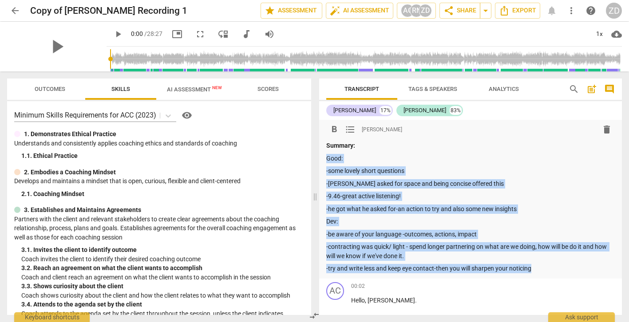
drag, startPoint x: 541, startPoint y: 231, endPoint x: 323, endPoint y: 154, distance: 231.0
click at [323, 154] on div "format_bold format_list_bulleted Zoe Dickinson delete Summary: Good: -some love…" at bounding box center [470, 199] width 303 height 159
copy div "Good: -some lovely short questions -Lewis asked for space and being concise off…"
